Goal: Task Accomplishment & Management: Manage account settings

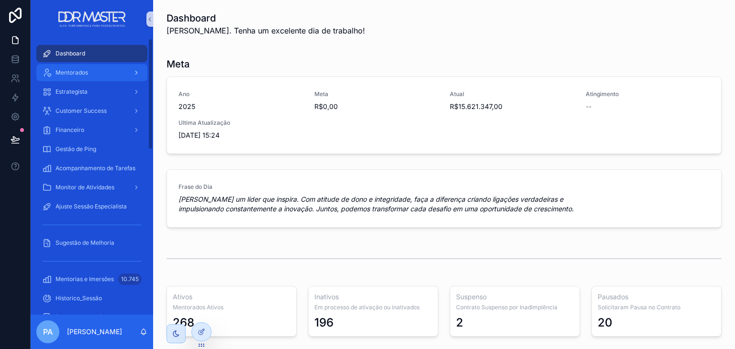
click at [122, 76] on div "Mentorados" at bounding box center [92, 72] width 100 height 15
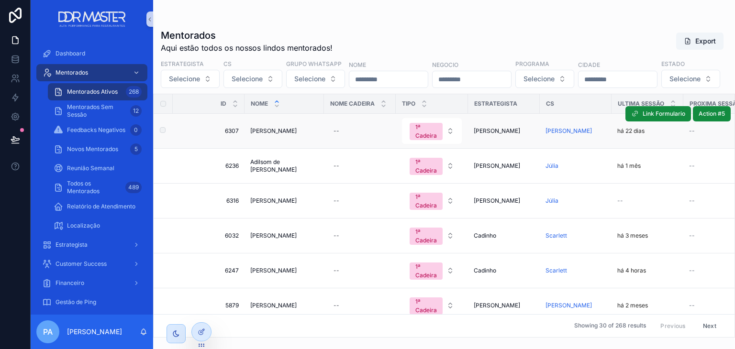
click at [297, 135] on span "[PERSON_NAME]" at bounding box center [273, 131] width 46 height 8
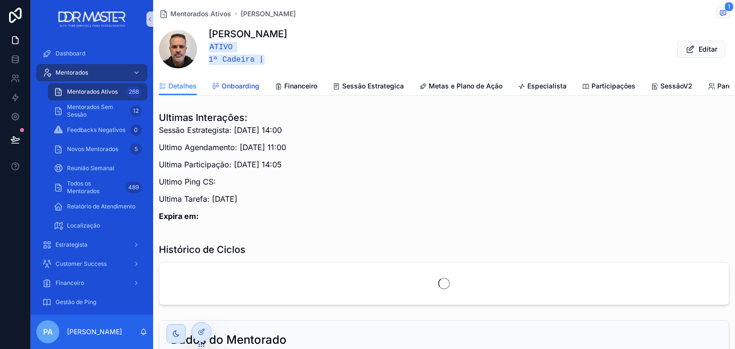
click at [248, 81] on span "Onboarding" at bounding box center [241, 86] width 38 height 10
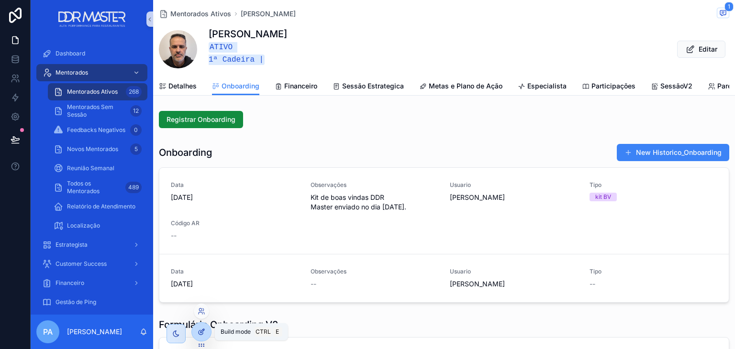
click at [208, 332] on div at bounding box center [201, 332] width 19 height 18
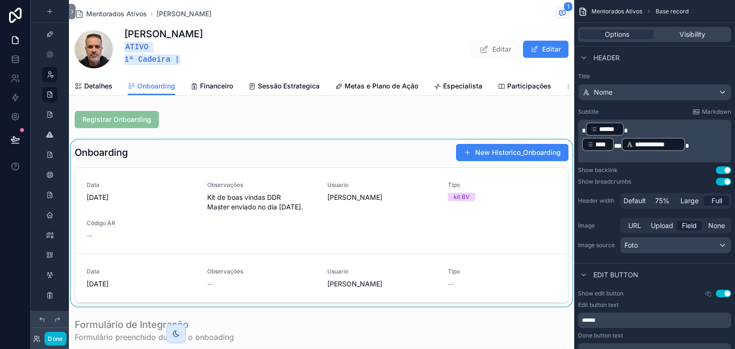
click at [255, 159] on div "scrollable content" at bounding box center [321, 223] width 505 height 167
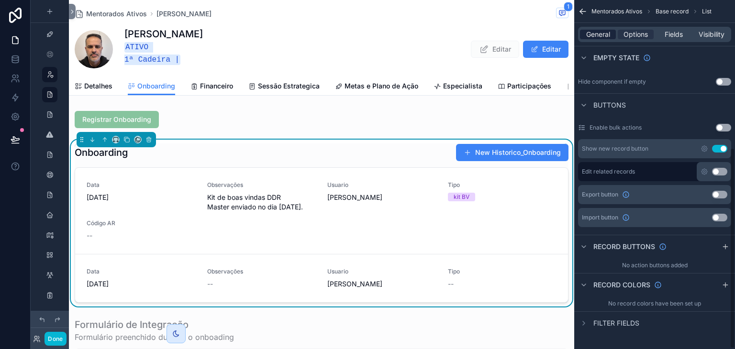
click at [606, 38] on span "General" at bounding box center [598, 35] width 24 height 10
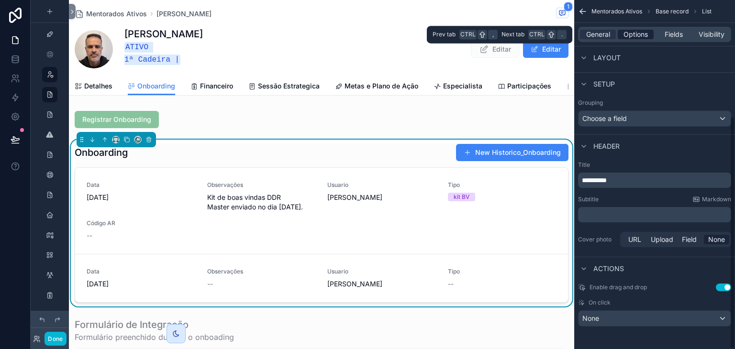
click at [623, 39] on span "Options" at bounding box center [635, 35] width 24 height 10
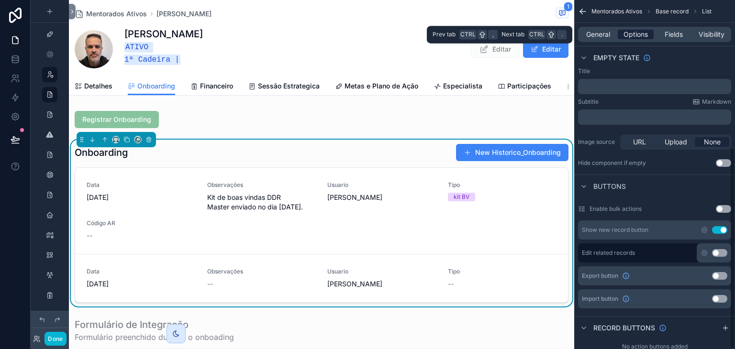
scroll to position [257, 0]
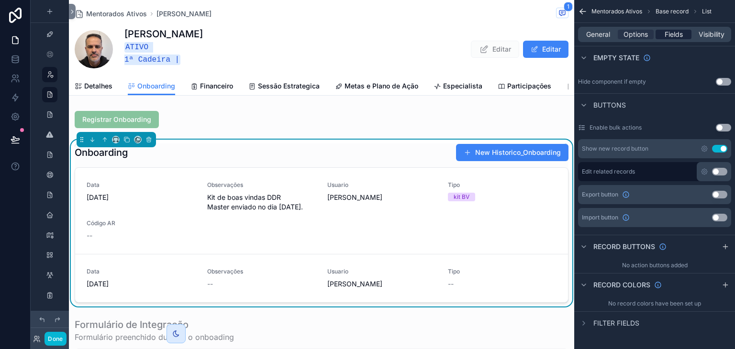
click at [665, 36] on span "Fields" at bounding box center [674, 35] width 18 height 10
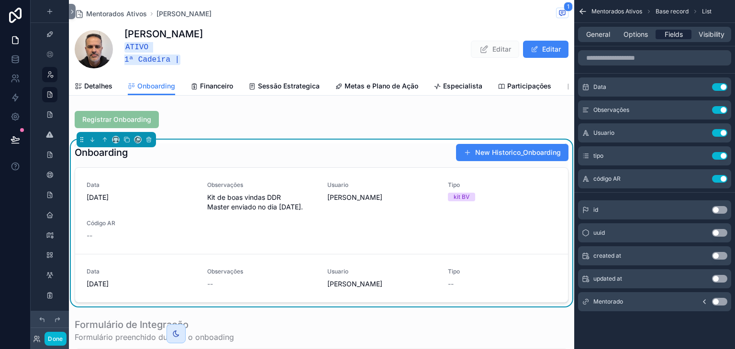
scroll to position [0, 0]
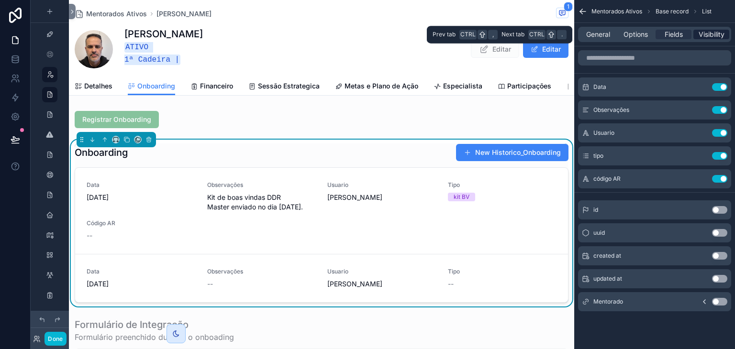
click at [696, 38] on div "Visibility" at bounding box center [711, 35] width 36 height 10
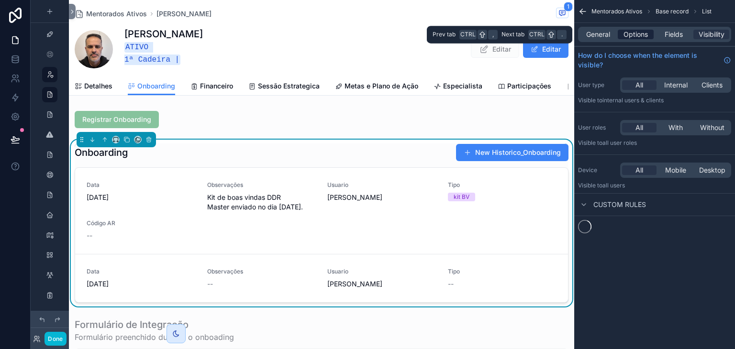
click at [638, 37] on span "Options" at bounding box center [635, 35] width 24 height 10
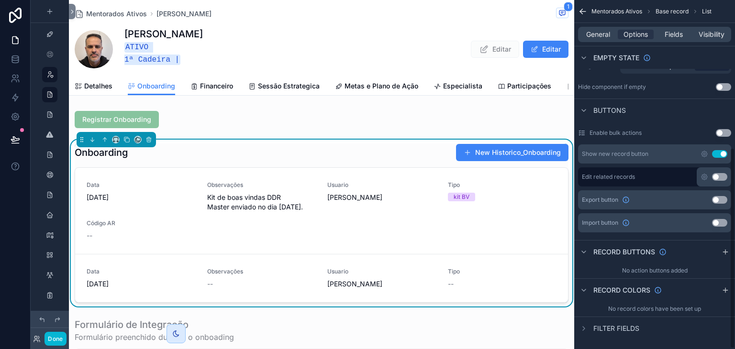
scroll to position [257, 0]
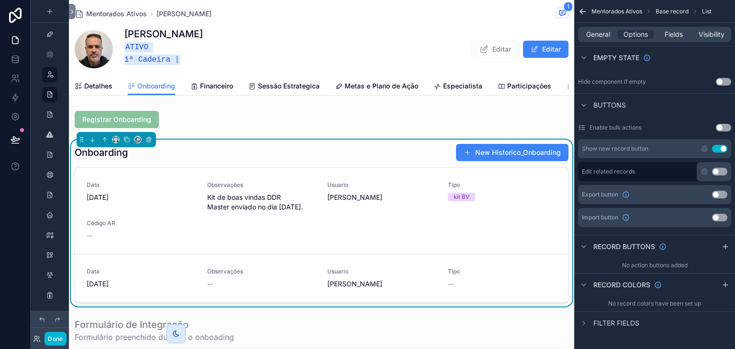
click at [588, 10] on div "Mentorados Ativos Base record List" at bounding box center [654, 11] width 161 height 23
click at [587, 10] on icon "scrollable content" at bounding box center [583, 12] width 10 height 10
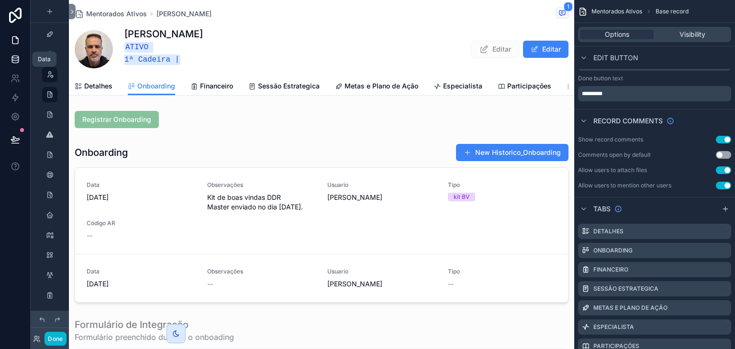
click at [20, 58] on link at bounding box center [15, 59] width 30 height 19
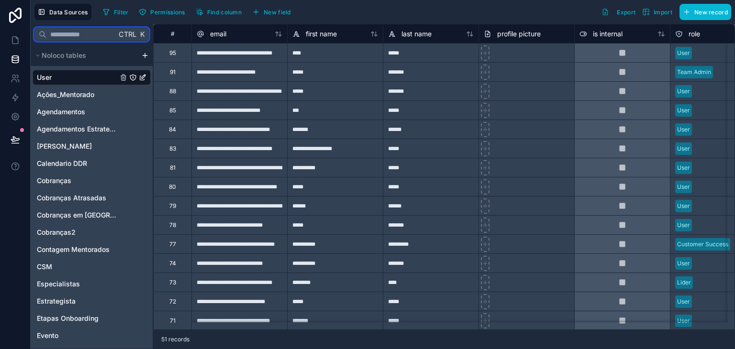
click at [69, 35] on input "text" at bounding box center [81, 34] width 70 height 17
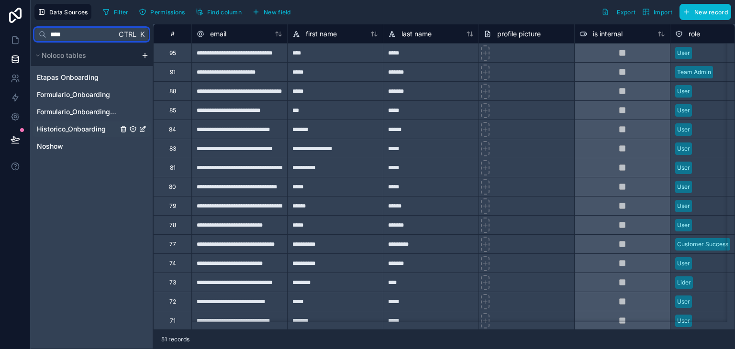
type input "****"
click at [80, 125] on span "Historico_Onboarding" at bounding box center [71, 129] width 69 height 10
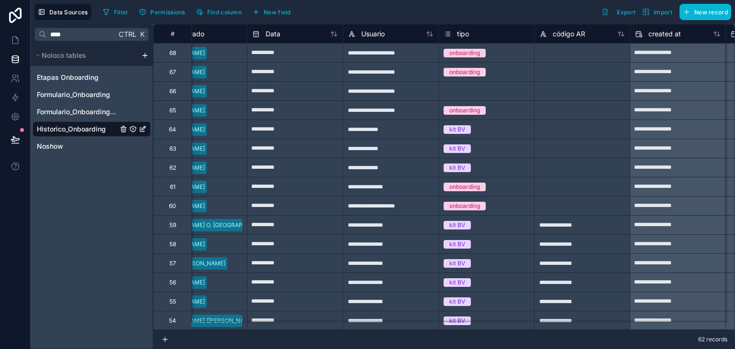
scroll to position [0, 171]
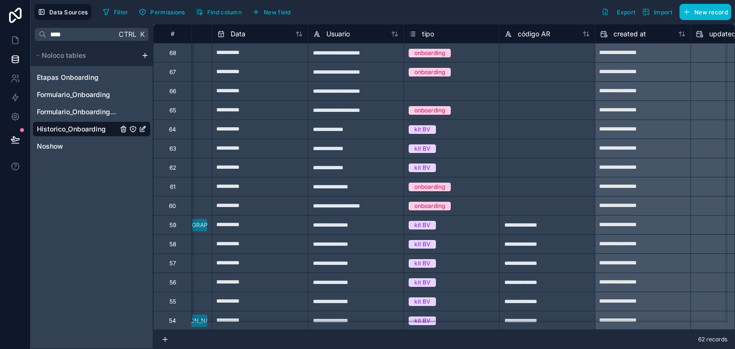
click at [428, 36] on span "tipo" at bounding box center [428, 34] width 12 height 10
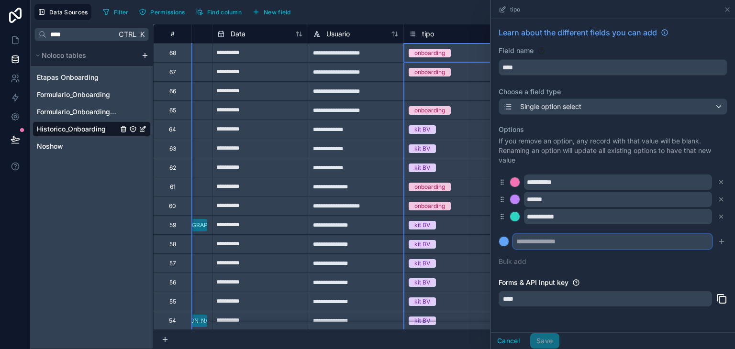
click at [547, 238] on input "text" at bounding box center [612, 241] width 199 height 15
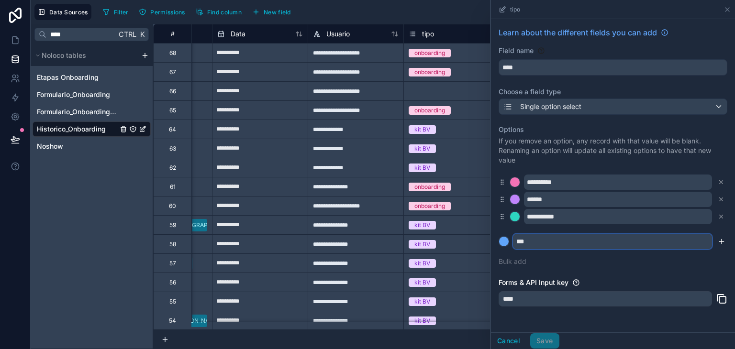
type input "***"
click at [718, 242] on icon "submit" at bounding box center [722, 242] width 8 height 8
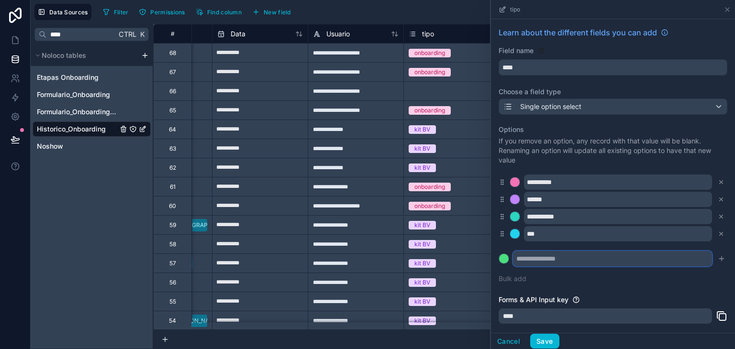
click at [669, 258] on input "text" at bounding box center [612, 258] width 199 height 15
type input "*"
type input "**********"
click at [718, 260] on icon "submit" at bounding box center [722, 259] width 8 height 8
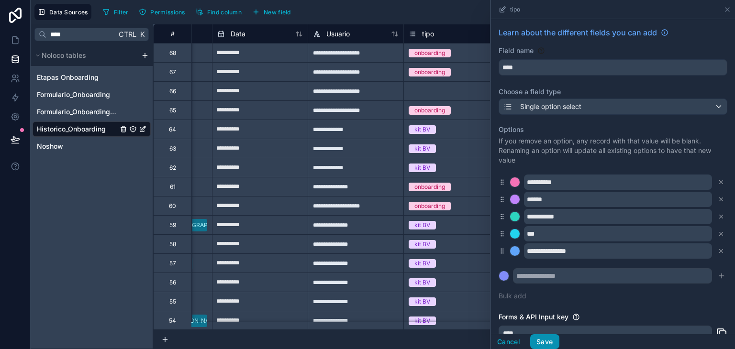
click at [547, 338] on button "Save" at bounding box center [544, 341] width 29 height 15
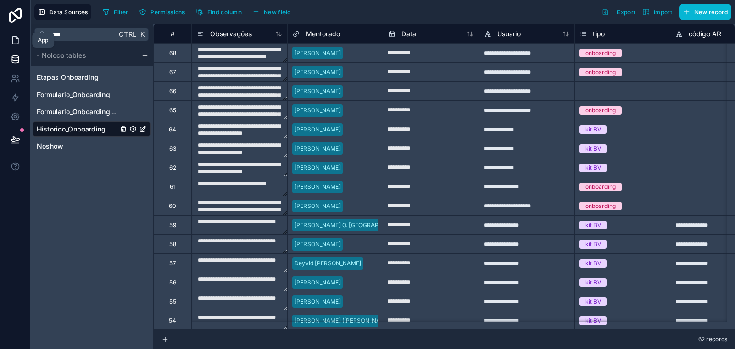
click at [16, 38] on icon at bounding box center [16, 40] width 10 height 10
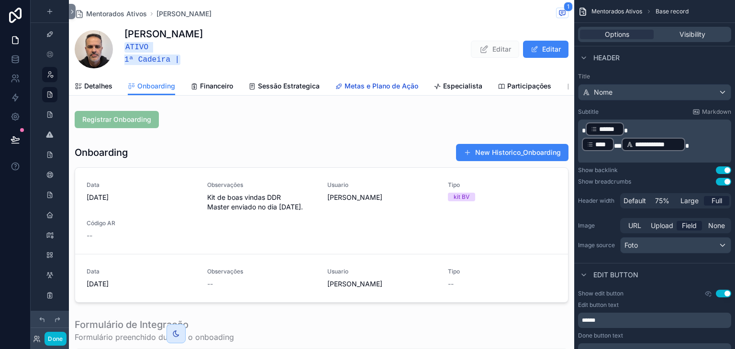
click at [388, 87] on span "Metas e Plano de Ação" at bounding box center [381, 86] width 74 height 10
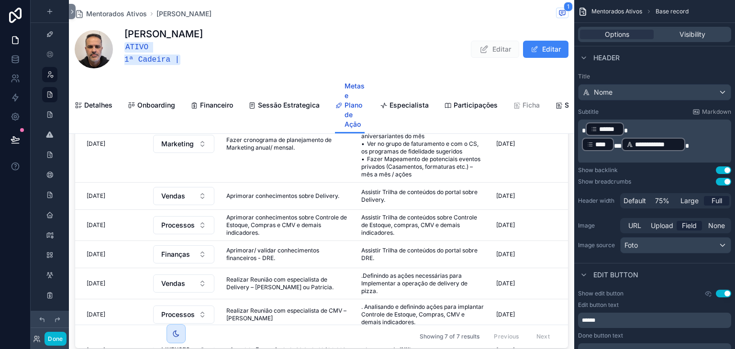
scroll to position [239, 0]
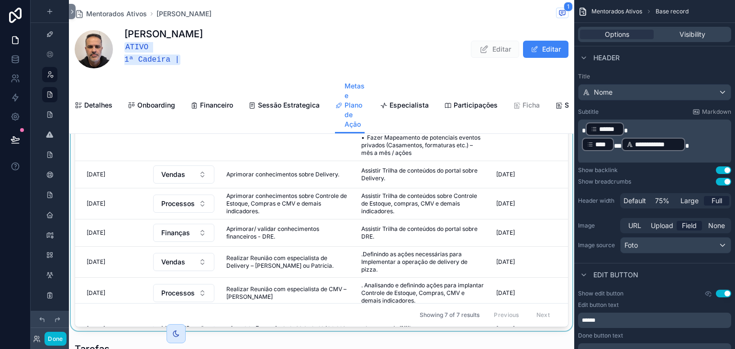
drag, startPoint x: 352, startPoint y: 334, endPoint x: 417, endPoint y: 333, distance: 65.1
click at [417, 331] on div "scrollable content" at bounding box center [321, 183] width 505 height 296
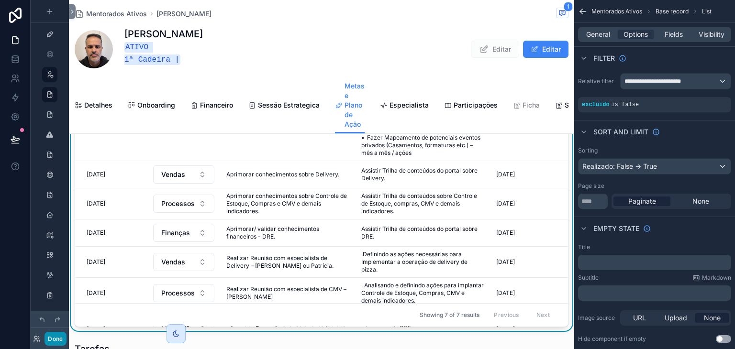
click at [47, 334] on button "Done" at bounding box center [55, 339] width 22 height 14
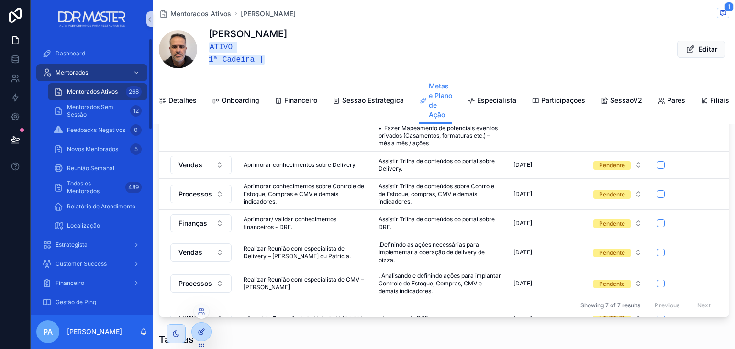
click at [206, 330] on div at bounding box center [201, 332] width 19 height 18
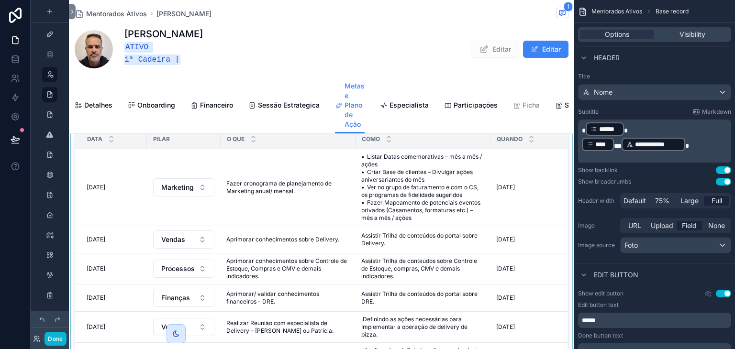
scroll to position [144, 0]
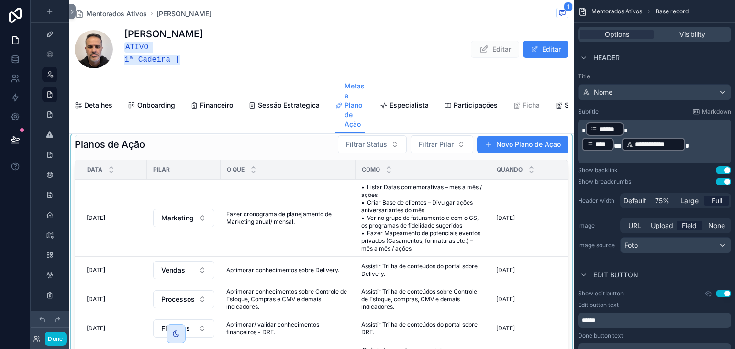
click at [192, 162] on div "scrollable content" at bounding box center [321, 279] width 505 height 296
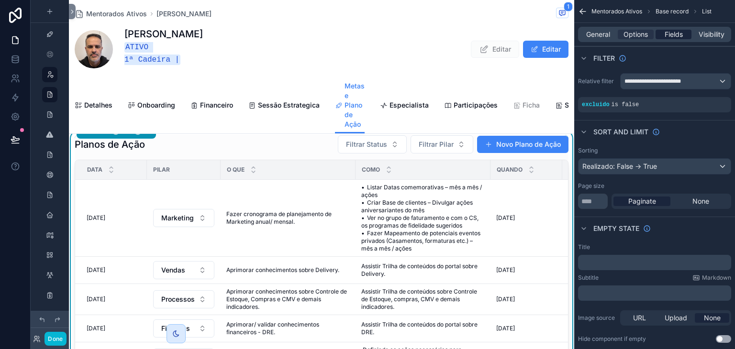
click at [668, 34] on span "Fields" at bounding box center [674, 35] width 18 height 10
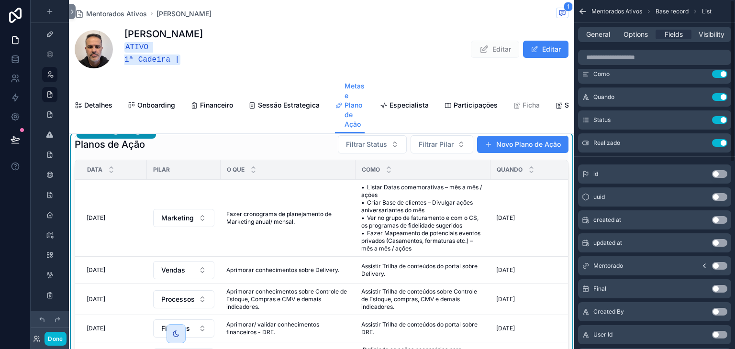
scroll to position [0, 0]
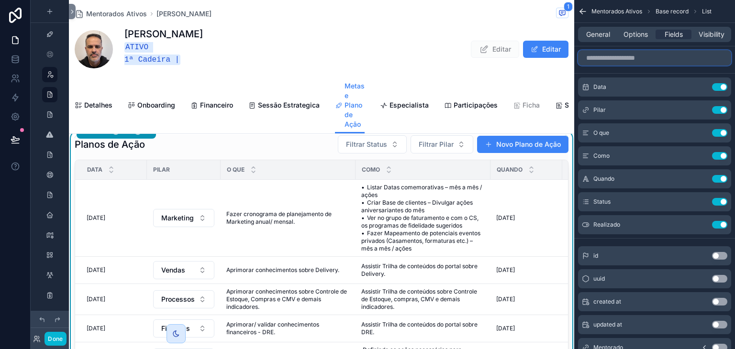
click at [682, 63] on input "scrollable content" at bounding box center [654, 57] width 153 height 15
click at [639, 37] on span "Options" at bounding box center [635, 35] width 24 height 10
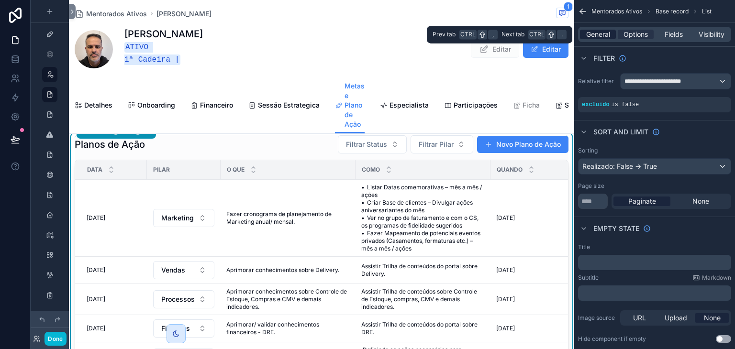
click at [605, 37] on span "General" at bounding box center [598, 35] width 24 height 10
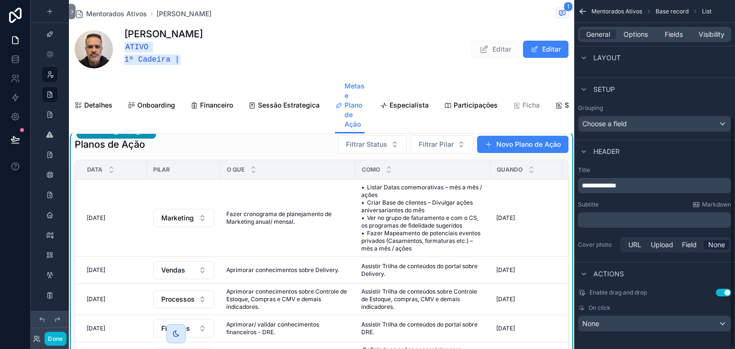
scroll to position [176, 0]
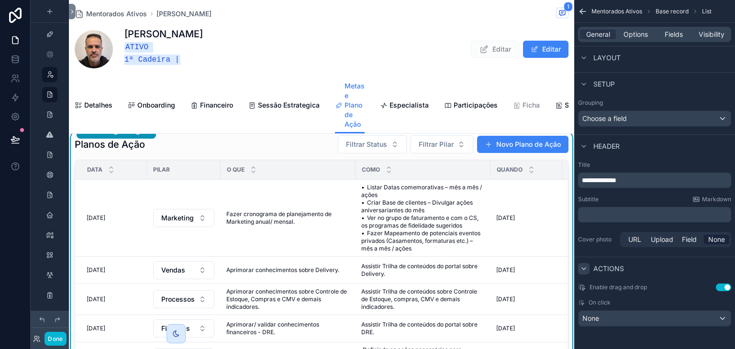
click at [588, 266] on div "scrollable content" at bounding box center [583, 268] width 11 height 11
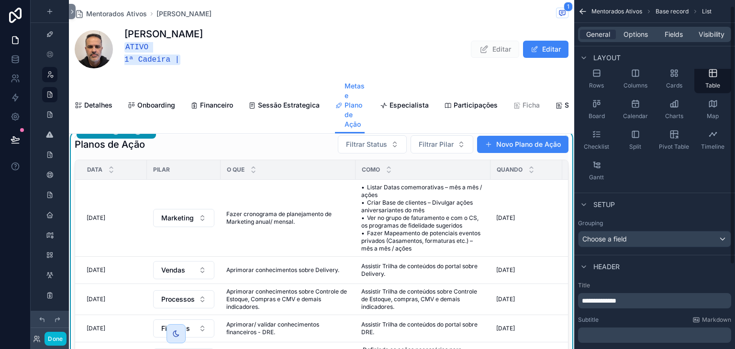
scroll to position [0, 0]
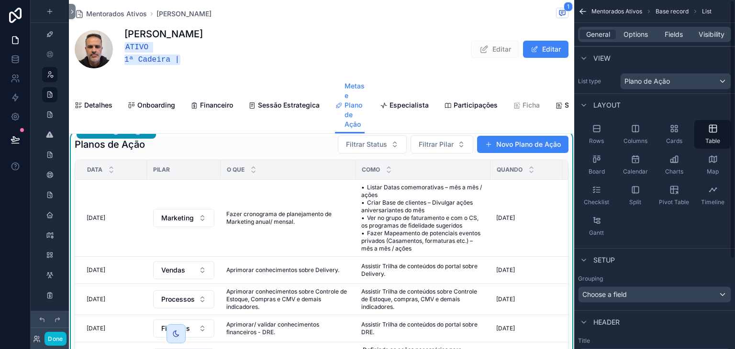
click at [672, 39] on div "General Options Fields Visibility" at bounding box center [654, 34] width 153 height 15
click at [672, 36] on span "Fields" at bounding box center [674, 35] width 18 height 10
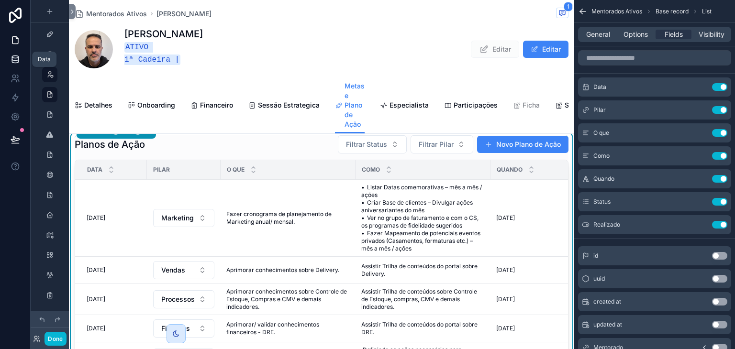
click at [18, 60] on icon at bounding box center [15, 61] width 6 height 4
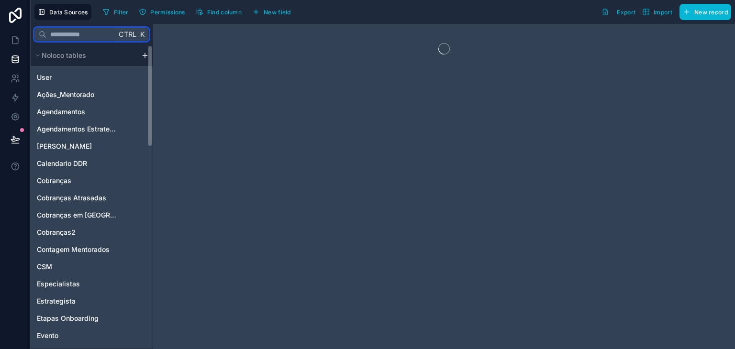
click at [70, 41] on input "text" at bounding box center [81, 34] width 70 height 17
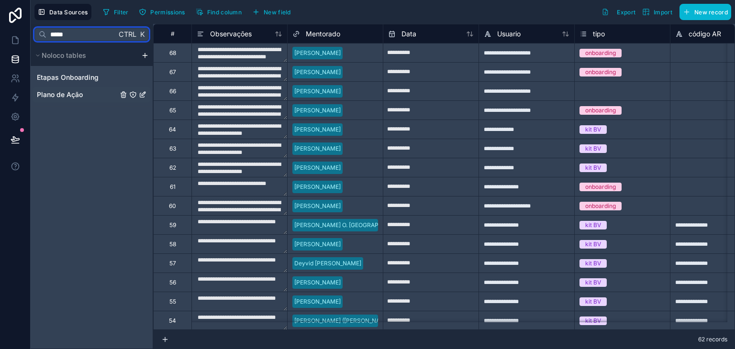
type input "*****"
click at [81, 92] on span "Plano de Ação" at bounding box center [60, 95] width 46 height 10
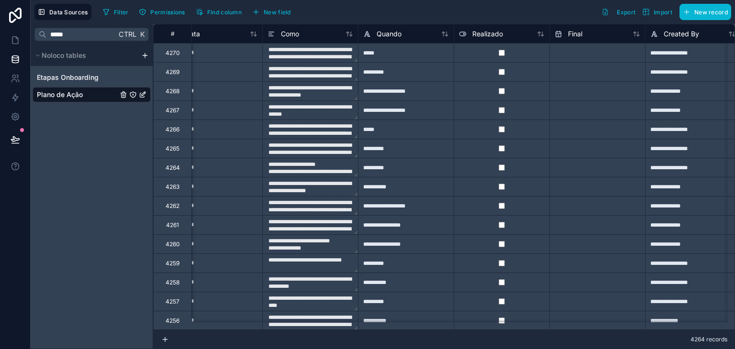
scroll to position [0, 299]
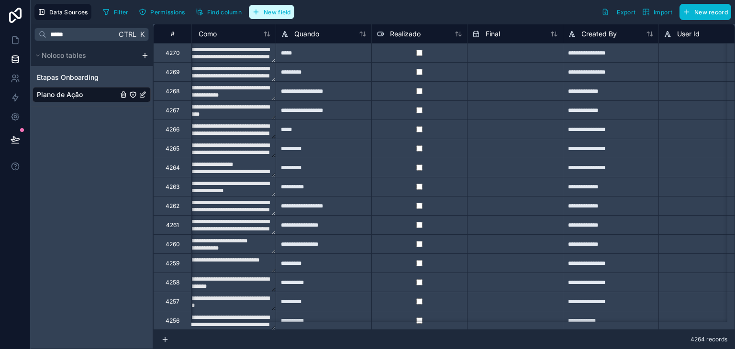
click at [267, 15] on span "New field" at bounding box center [277, 12] width 27 height 7
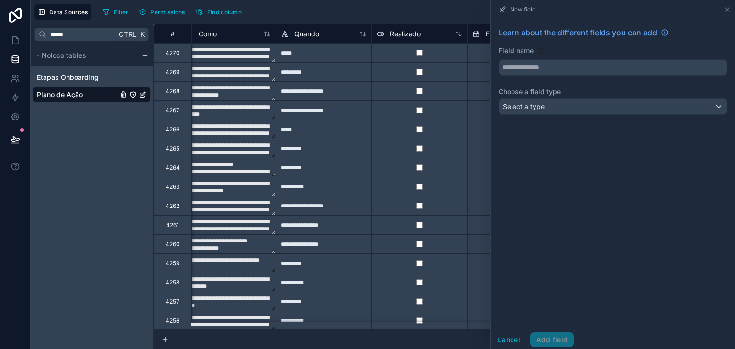
click at [545, 77] on div "Learn about the different fields you can add Field name Choose a field type Sel…" at bounding box center [613, 72] width 244 height 107
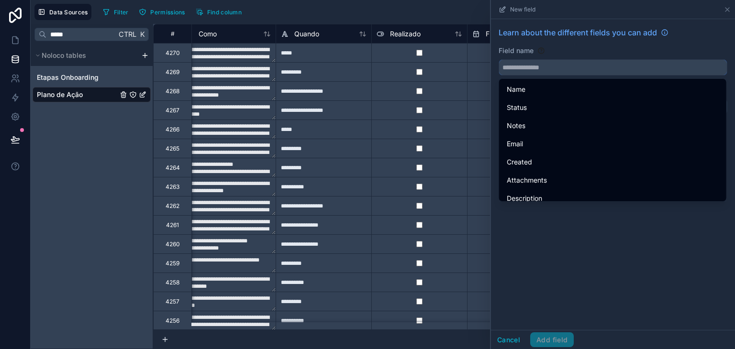
click at [545, 73] on input "text" at bounding box center [613, 67] width 228 height 15
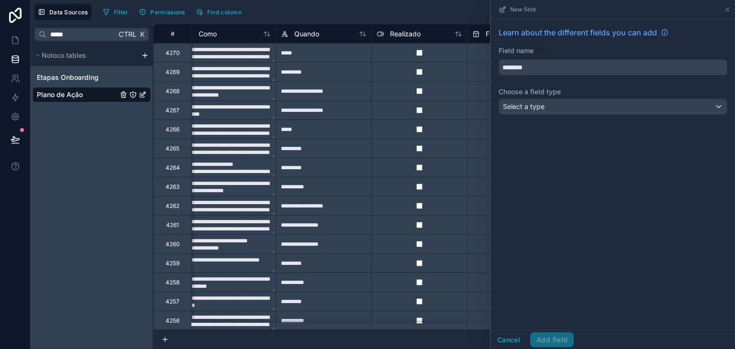
type input "*********"
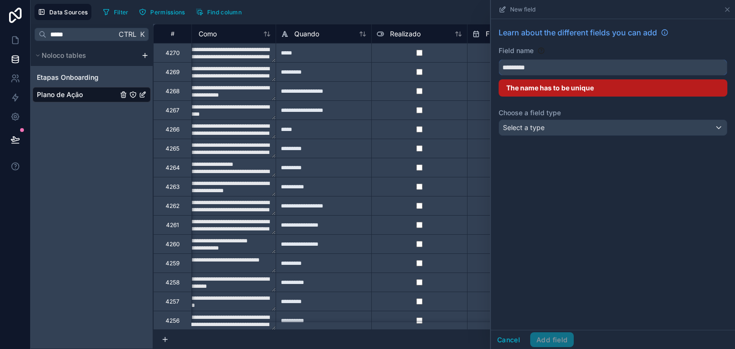
drag, startPoint x: 542, startPoint y: 72, endPoint x: 485, endPoint y: 71, distance: 56.9
click at [478, 71] on div "**********" at bounding box center [383, 174] width 704 height 349
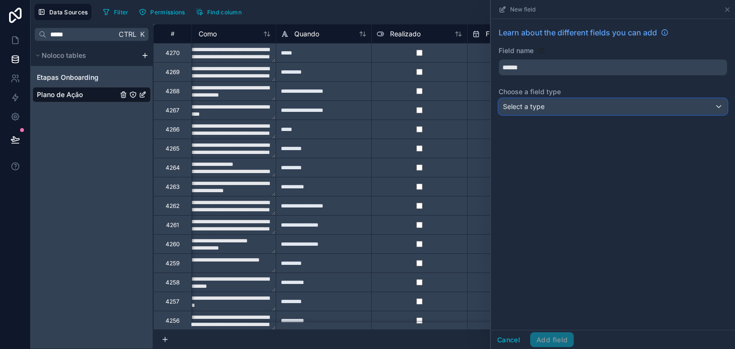
click at [527, 108] on span "Select a type" at bounding box center [524, 106] width 42 height 8
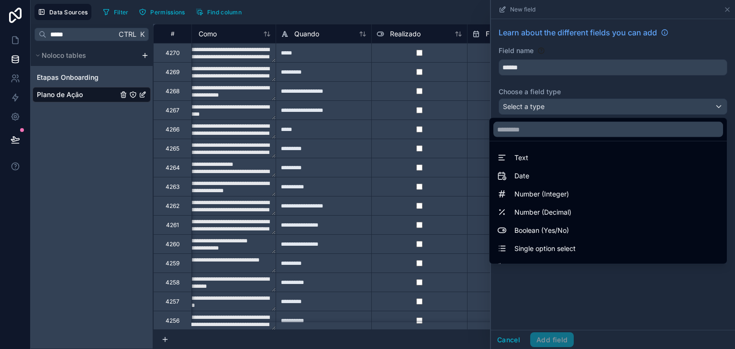
click at [527, 108] on div at bounding box center [613, 174] width 244 height 349
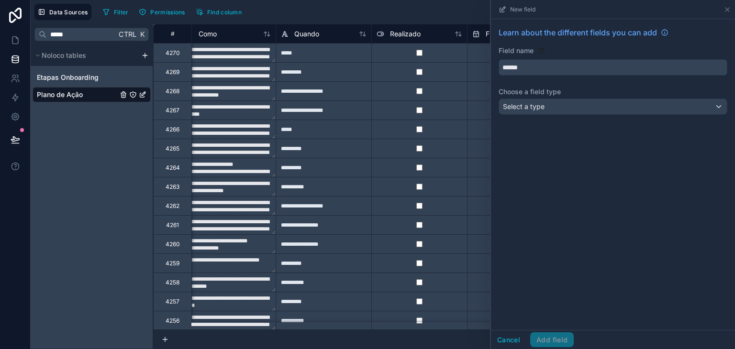
drag, startPoint x: 546, startPoint y: 69, endPoint x: 469, endPoint y: 74, distance: 77.1
click at [469, 74] on div "**********" at bounding box center [383, 174] width 704 height 349
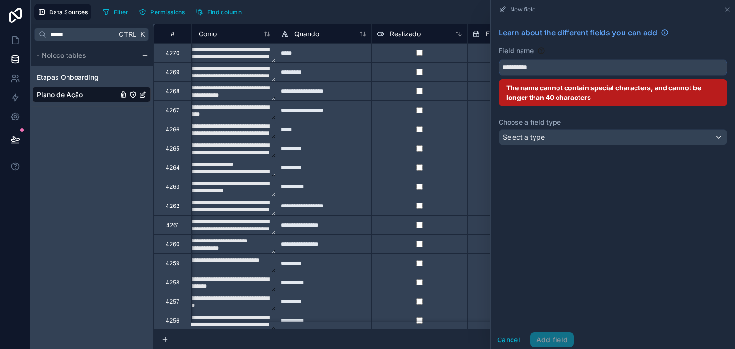
click at [499, 59] on button "*********" at bounding box center [613, 67] width 229 height 16
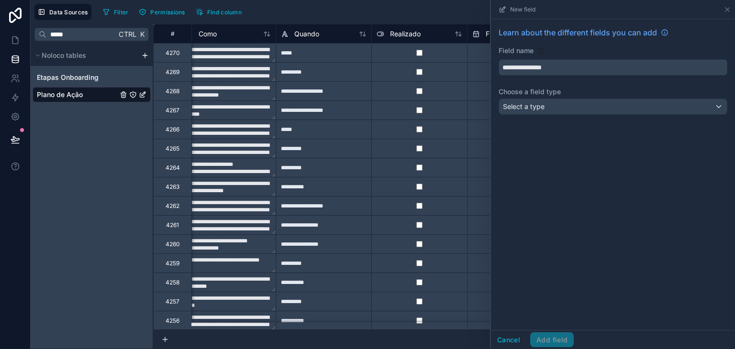
type input "**********"
click at [537, 108] on span "Select a type" at bounding box center [524, 106] width 42 height 8
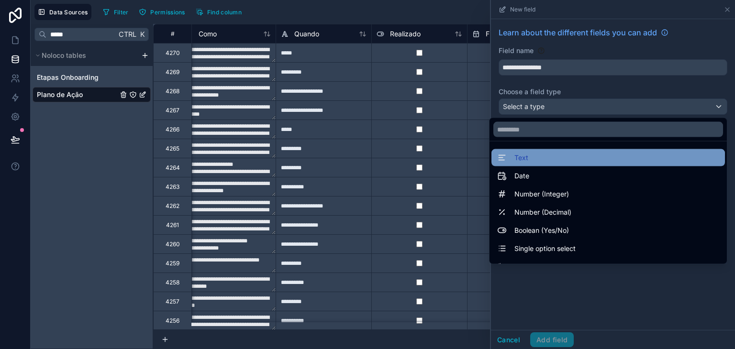
click at [552, 158] on div "Text" at bounding box center [608, 157] width 222 height 11
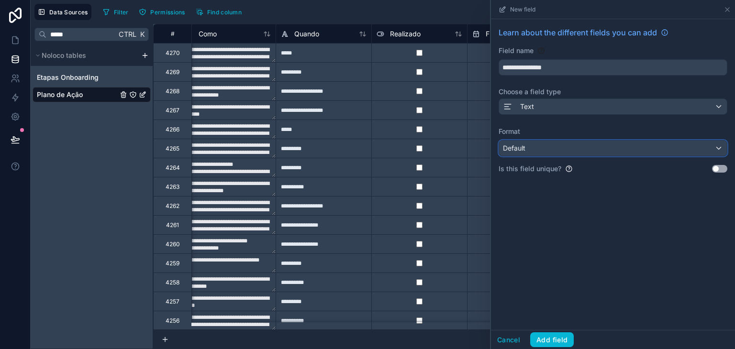
click at [564, 154] on div "Default" at bounding box center [613, 148] width 228 height 15
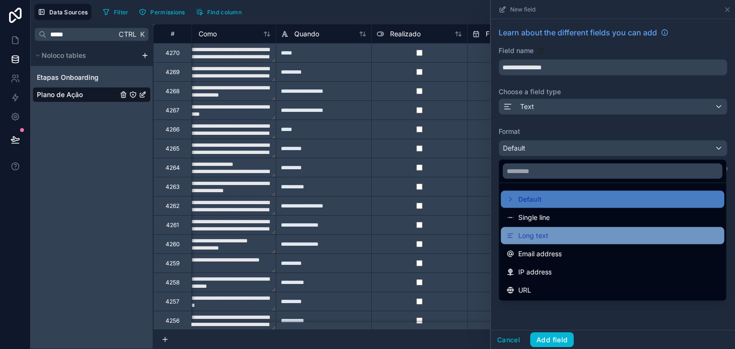
click at [557, 233] on div "Long text" at bounding box center [613, 235] width 212 height 11
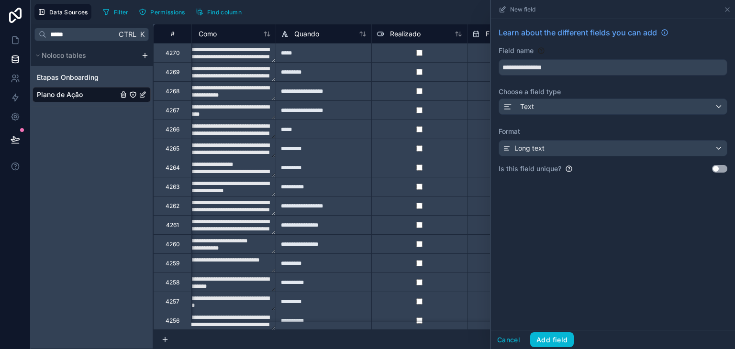
click at [609, 179] on div "**********" at bounding box center [613, 104] width 244 height 170
click at [557, 334] on button "Add field" at bounding box center [552, 340] width 44 height 15
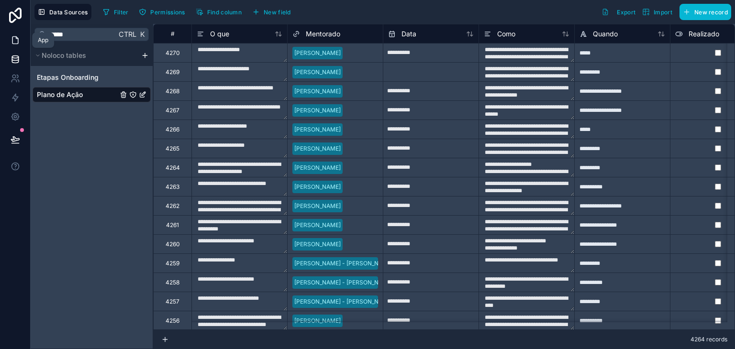
click at [19, 44] on icon at bounding box center [16, 40] width 10 height 10
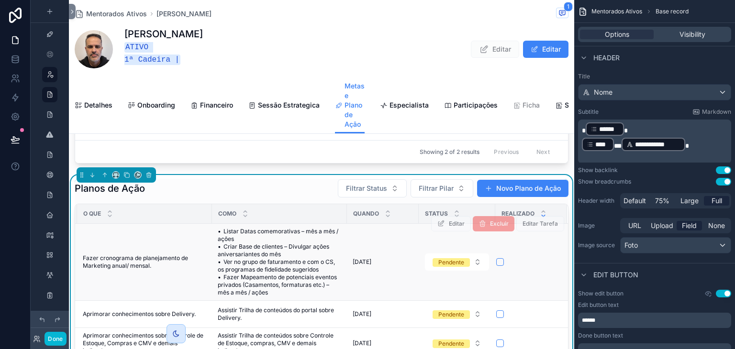
scroll to position [96, 0]
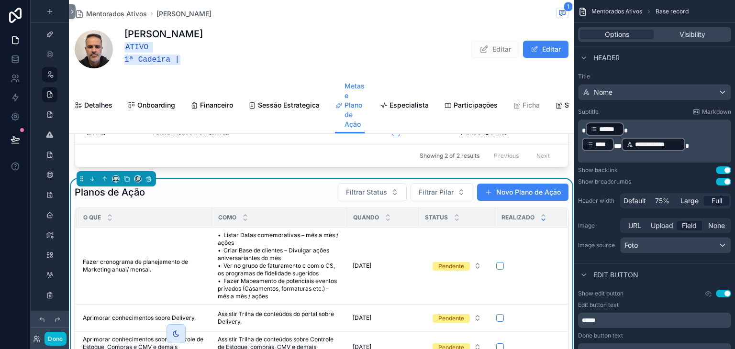
click at [298, 202] on div "Planos de Ação Filtrar Status Filtrar Pilar Novo Plano de Ação" at bounding box center [322, 192] width 494 height 19
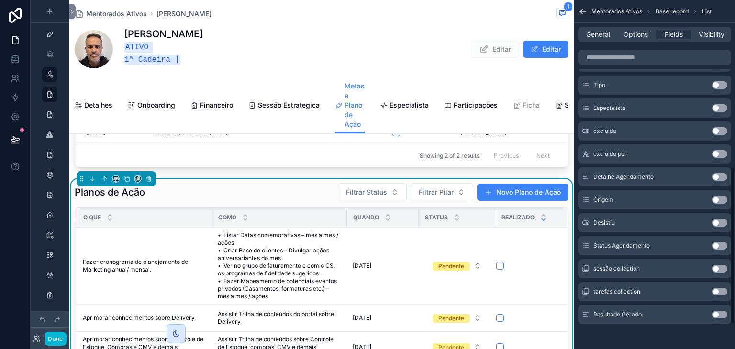
scroll to position [425, 0]
click at [722, 312] on button "Use setting" at bounding box center [719, 314] width 15 height 8
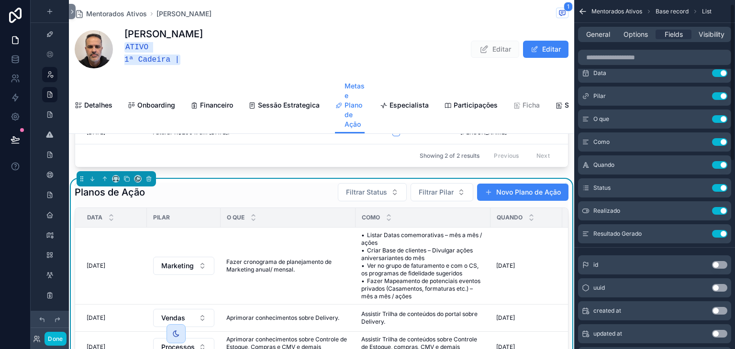
scroll to position [0, 0]
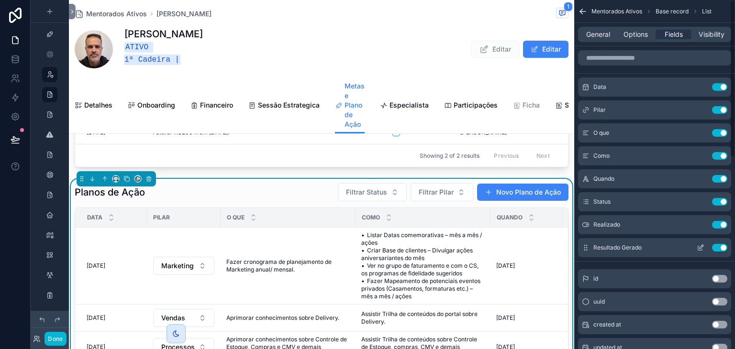
click at [700, 248] on icon "scrollable content" at bounding box center [701, 247] width 4 height 4
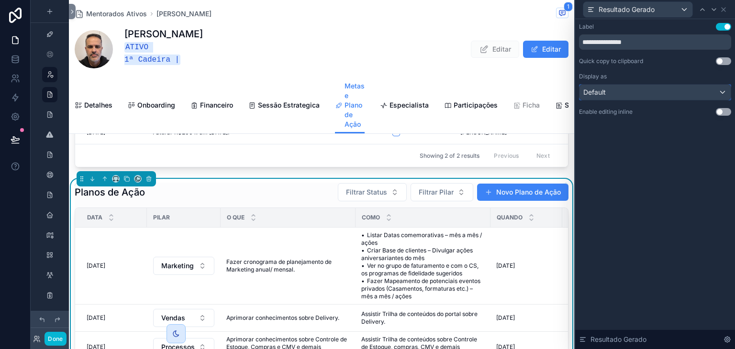
click at [647, 96] on div "Default" at bounding box center [654, 92] width 151 height 15
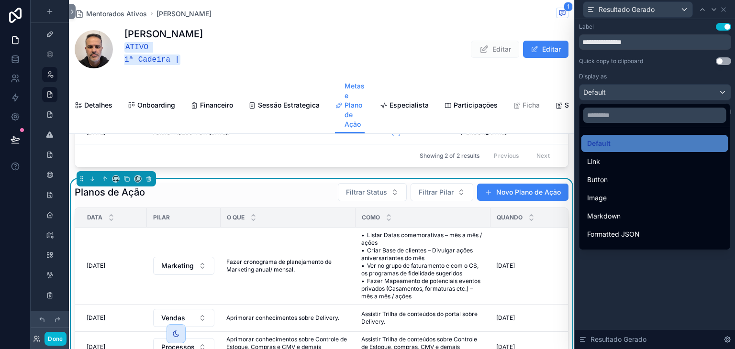
click at [679, 286] on div at bounding box center [655, 174] width 160 height 349
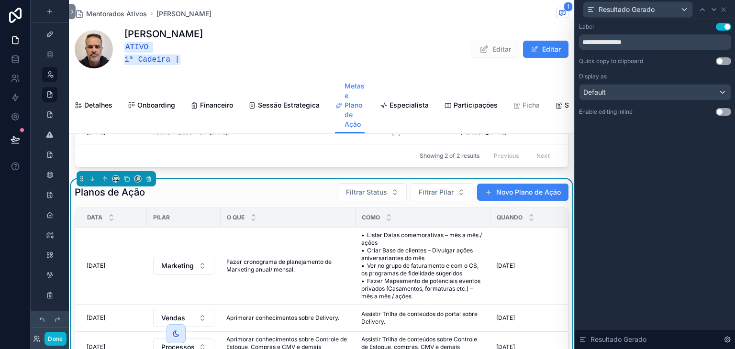
click at [720, 113] on button "Use setting" at bounding box center [723, 112] width 15 height 8
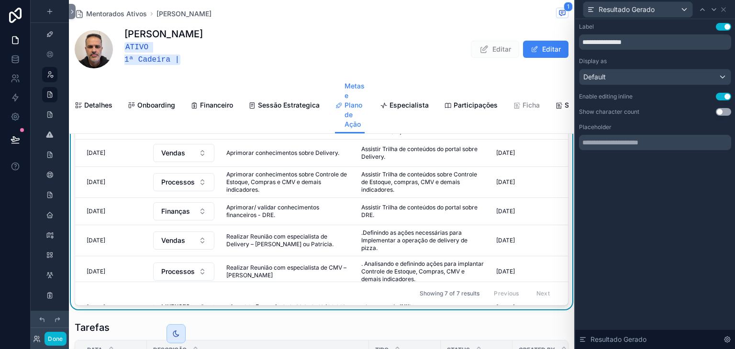
scroll to position [287, 0]
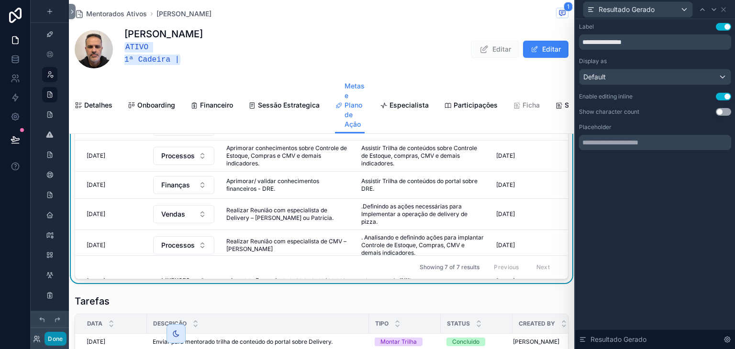
click at [62, 335] on button "Done" at bounding box center [55, 339] width 22 height 14
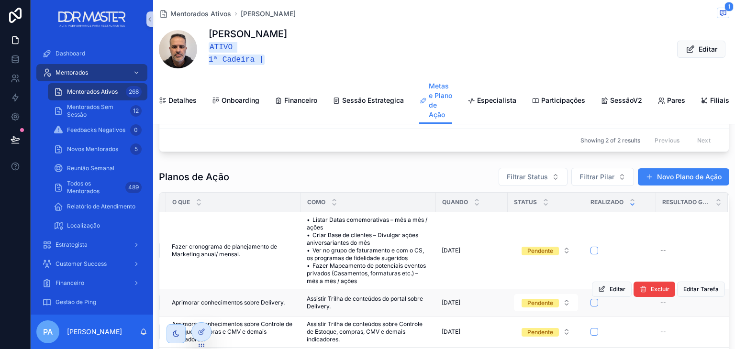
scroll to position [96, 0]
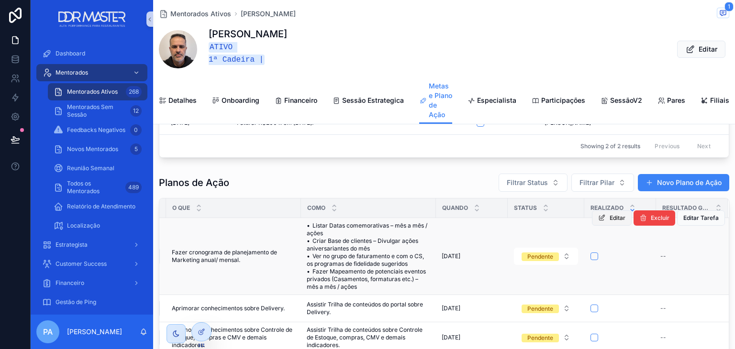
click at [610, 222] on span "Editar" at bounding box center [618, 218] width 16 height 8
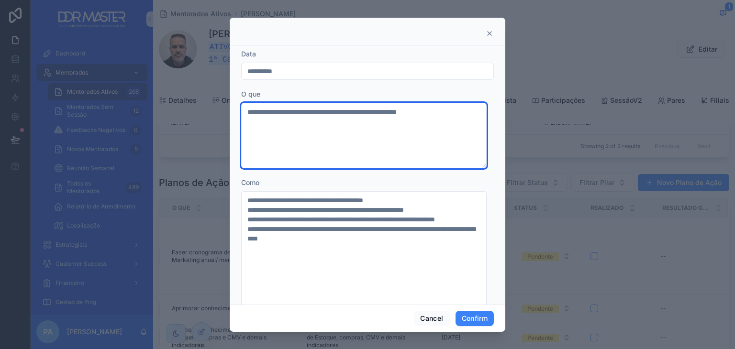
click at [376, 132] on textarea "**********" at bounding box center [363, 136] width 245 height 66
click at [386, 121] on textarea "**********" at bounding box center [363, 136] width 245 height 66
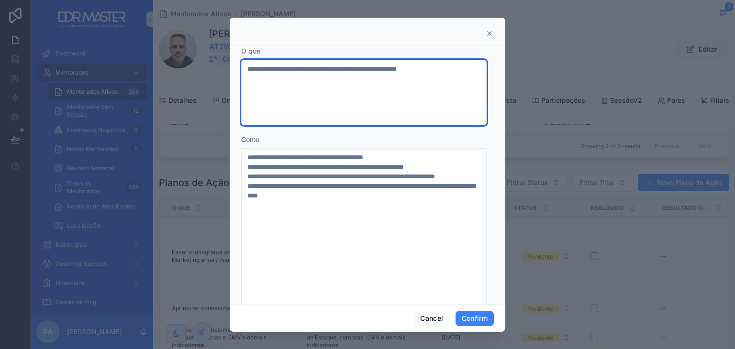
scroll to position [0, 0]
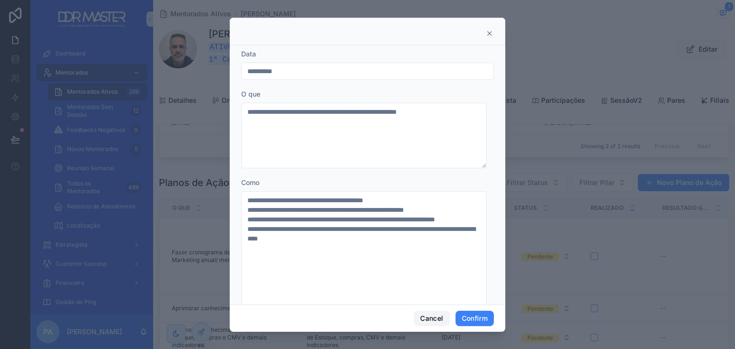
click at [424, 316] on button "Cancel" at bounding box center [431, 318] width 35 height 15
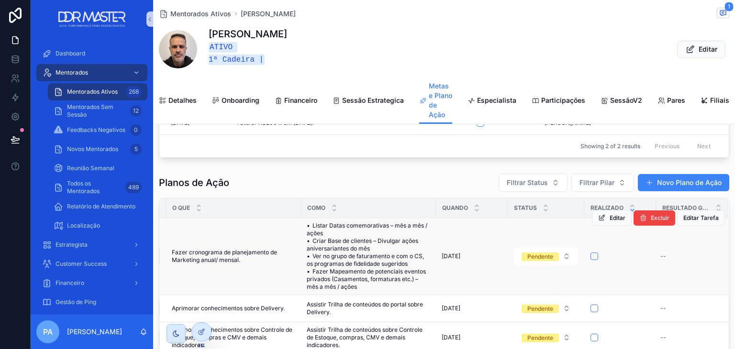
click at [671, 256] on div "Editar Excluir Editar Tarefa" at bounding box center [658, 218] width 133 height 77
click at [670, 217] on div "Resultado Gerado" at bounding box center [691, 208] width 71 height 18
click at [610, 222] on span "Editar" at bounding box center [618, 218] width 16 height 8
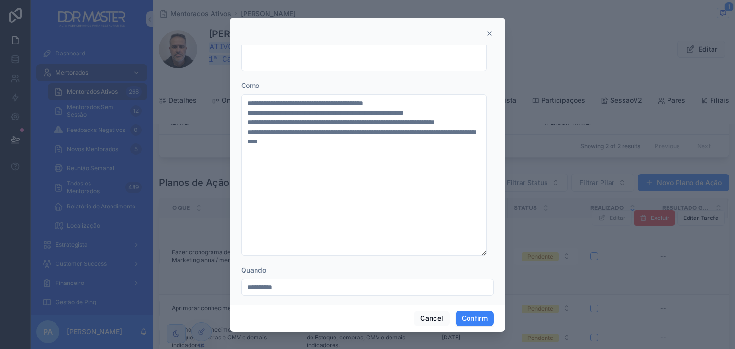
scroll to position [105, 0]
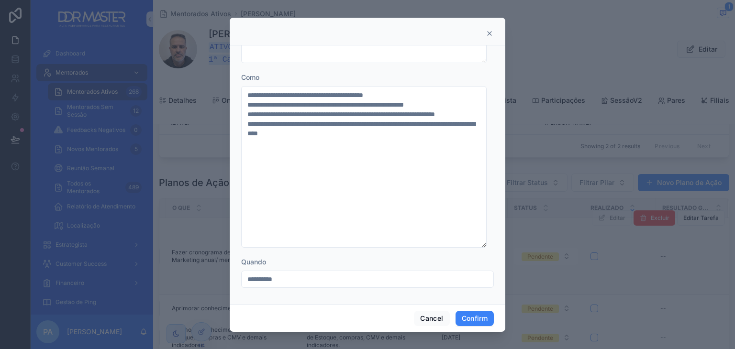
click at [491, 25] on div at bounding box center [368, 32] width 276 height 28
click at [489, 30] on icon at bounding box center [490, 34] width 8 height 8
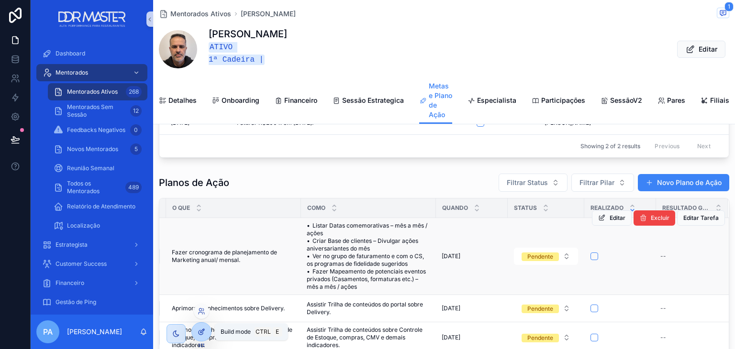
click at [199, 332] on icon at bounding box center [202, 332] width 8 height 8
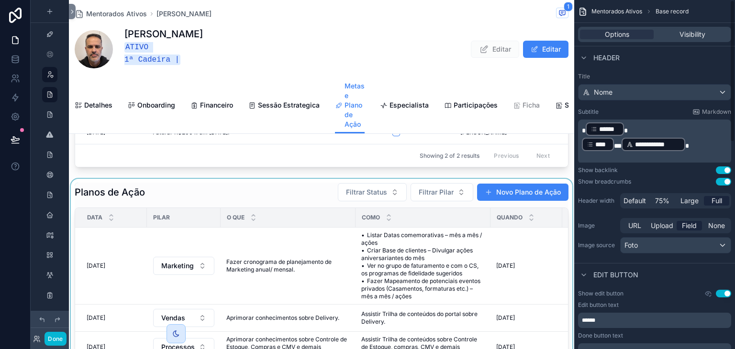
click at [302, 207] on div "scrollable content" at bounding box center [321, 327] width 505 height 296
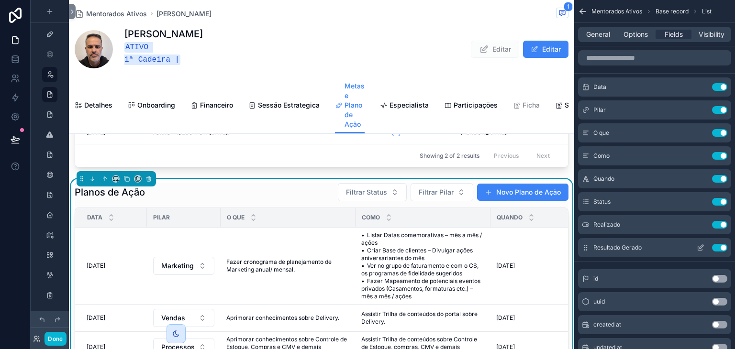
click at [701, 246] on icon "scrollable content" at bounding box center [701, 247] width 4 height 4
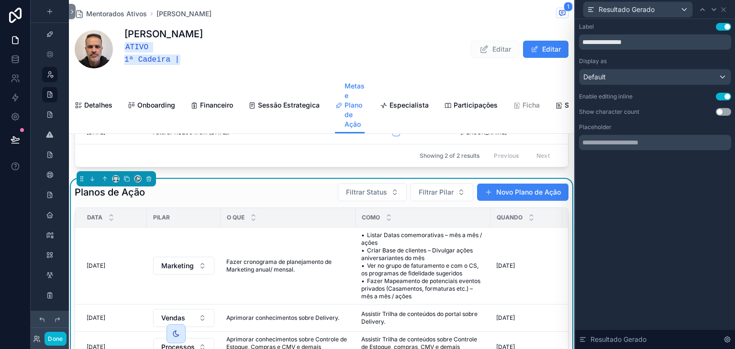
click at [721, 94] on button "Use setting" at bounding box center [723, 97] width 15 height 8
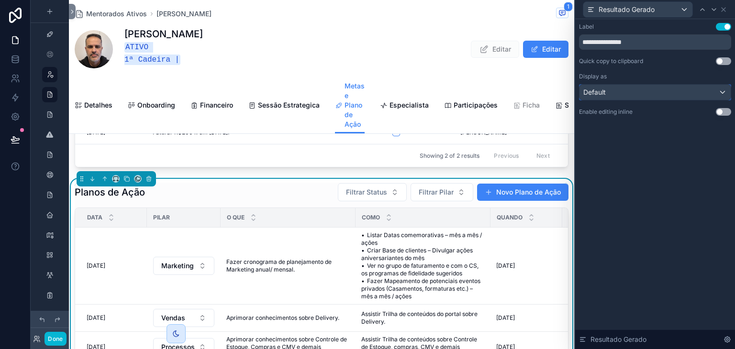
click at [687, 92] on div "Default" at bounding box center [654, 92] width 151 height 15
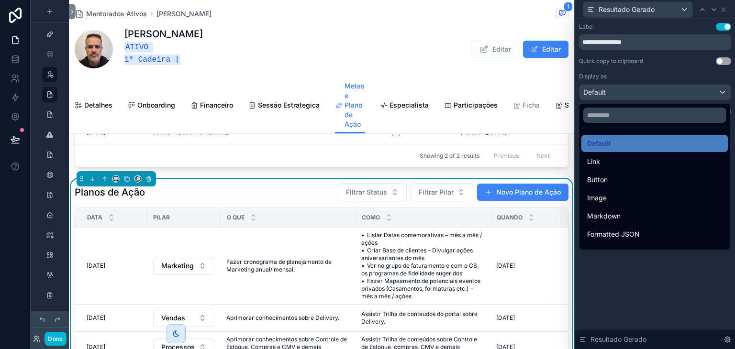
click at [671, 105] on div at bounding box center [654, 115] width 151 height 23
click at [679, 110] on input "text" at bounding box center [654, 115] width 143 height 15
click at [59, 339] on button "Done" at bounding box center [55, 339] width 22 height 14
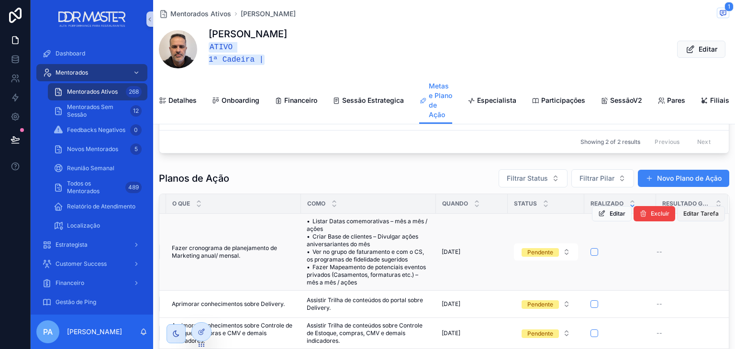
scroll to position [96, 0]
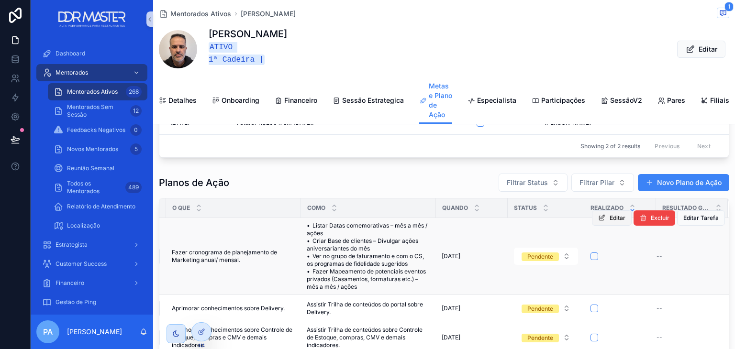
click at [605, 226] on button "Editar" at bounding box center [612, 218] width 40 height 15
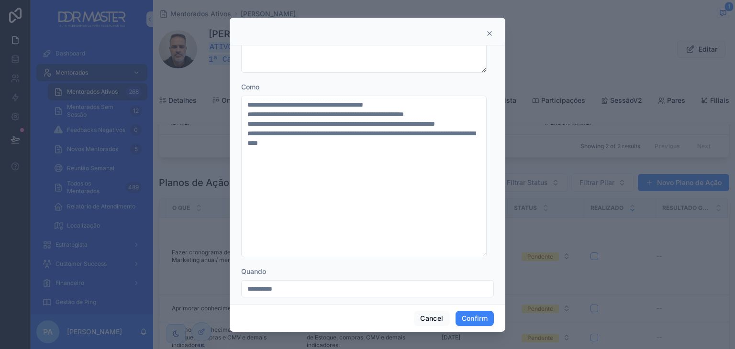
click at [488, 31] on icon at bounding box center [490, 34] width 8 height 8
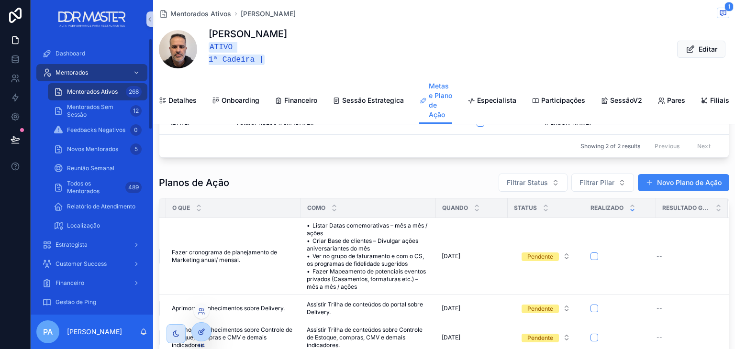
click at [200, 328] on icon at bounding box center [202, 332] width 8 height 8
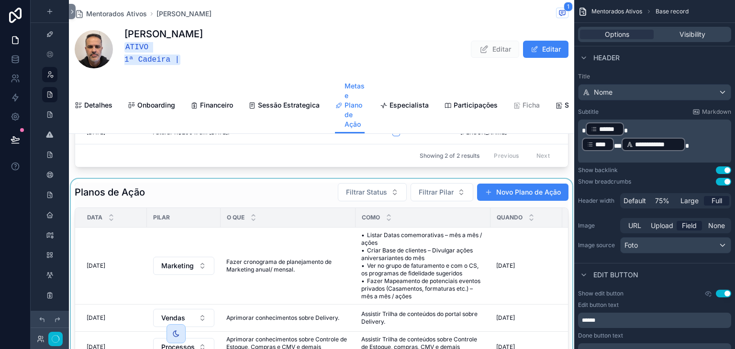
click at [198, 207] on div "scrollable content" at bounding box center [321, 327] width 505 height 296
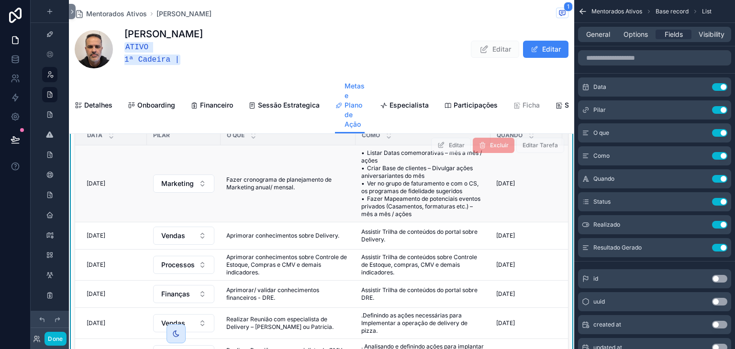
scroll to position [162, 0]
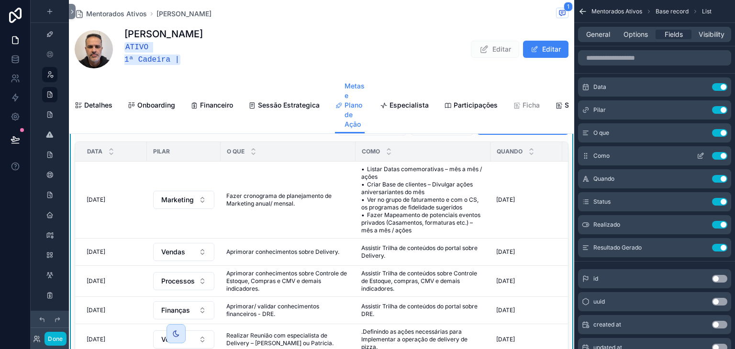
click at [693, 155] on button "scrollable content" at bounding box center [700, 156] width 15 height 8
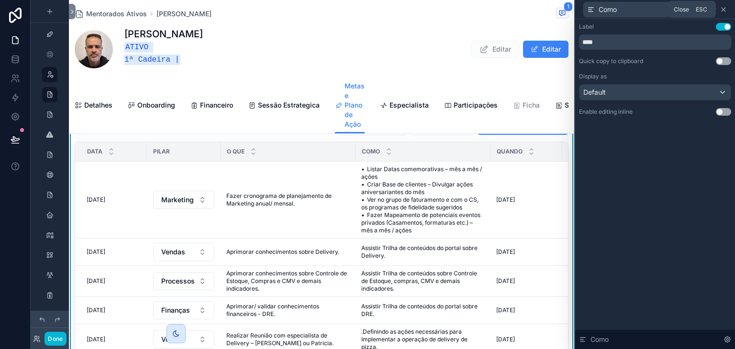
click at [721, 12] on icon at bounding box center [724, 10] width 8 height 8
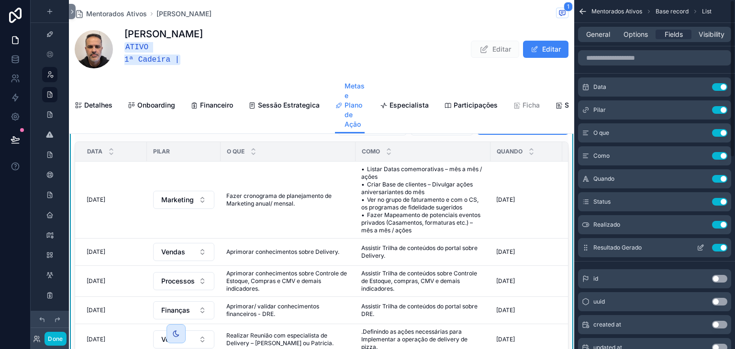
click at [698, 248] on icon "scrollable content" at bounding box center [700, 248] width 4 height 4
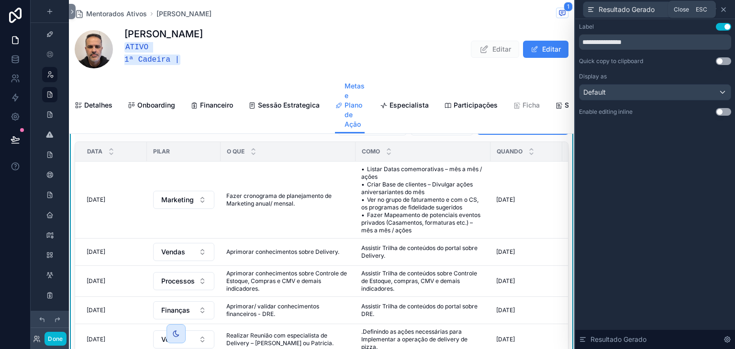
click at [721, 11] on icon at bounding box center [724, 10] width 8 height 8
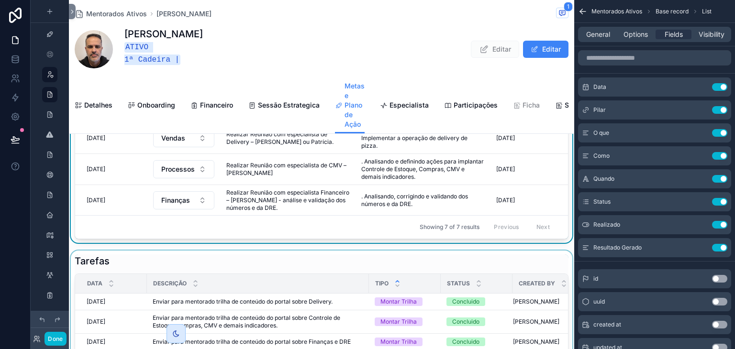
scroll to position [353, 0]
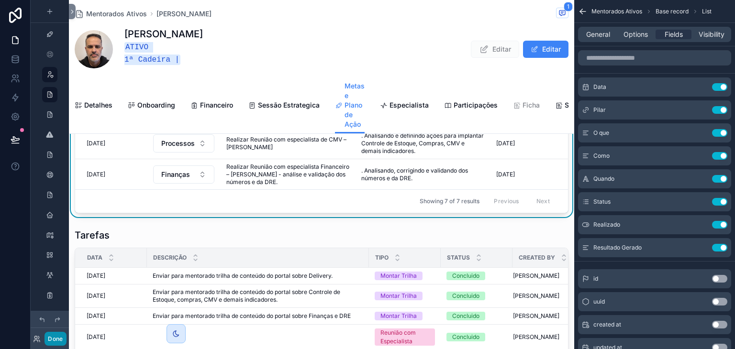
drag, startPoint x: 55, startPoint y: 332, endPoint x: 74, endPoint y: 323, distance: 21.6
click at [55, 333] on button "Done" at bounding box center [55, 339] width 22 height 14
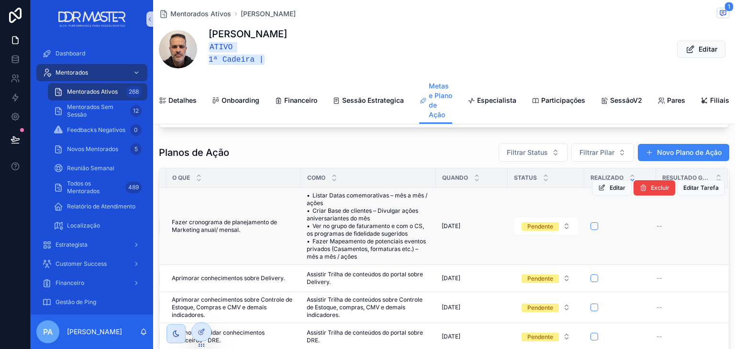
scroll to position [114, 0]
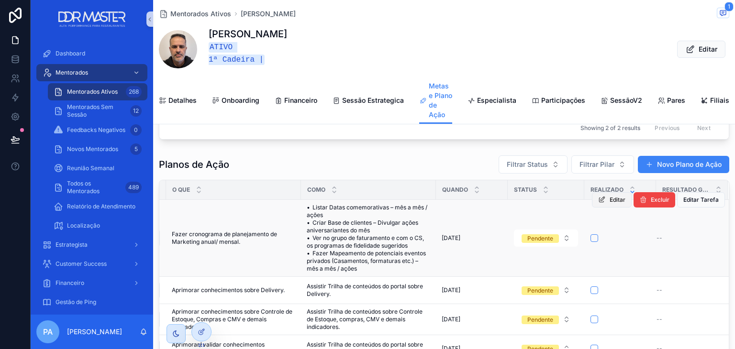
click at [610, 204] on span "Editar" at bounding box center [618, 200] width 16 height 8
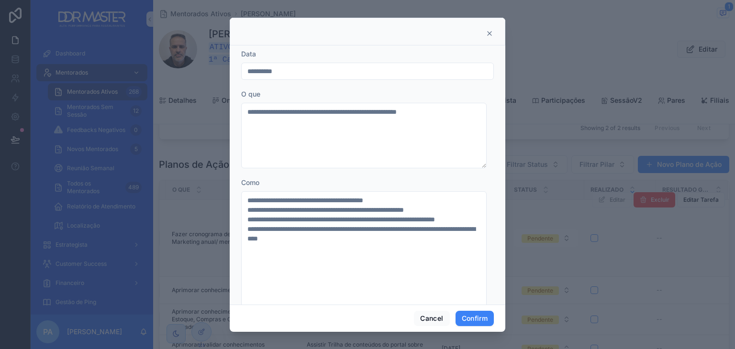
click at [314, 75] on input "**********" at bounding box center [368, 71] width 252 height 13
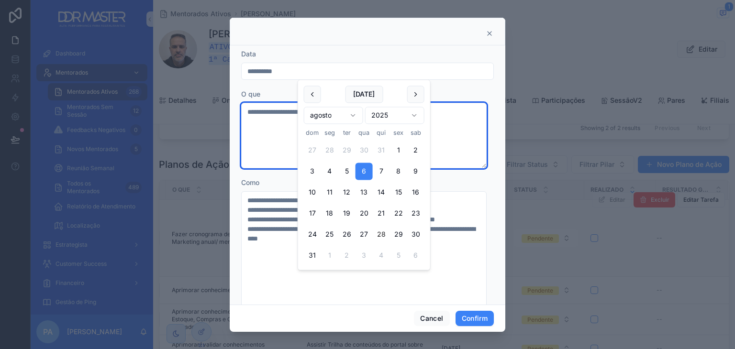
click at [271, 116] on textarea "**********" at bounding box center [363, 136] width 245 height 66
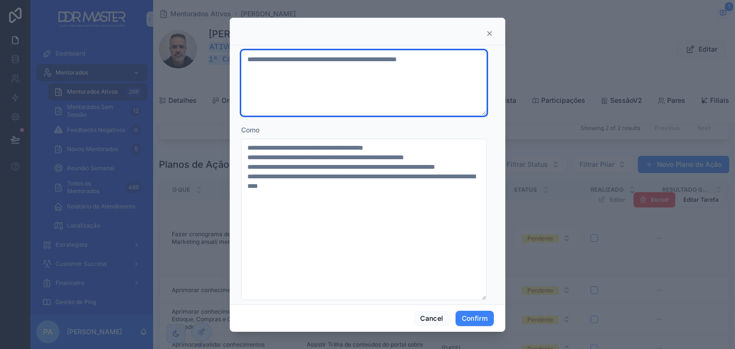
scroll to position [0, 0]
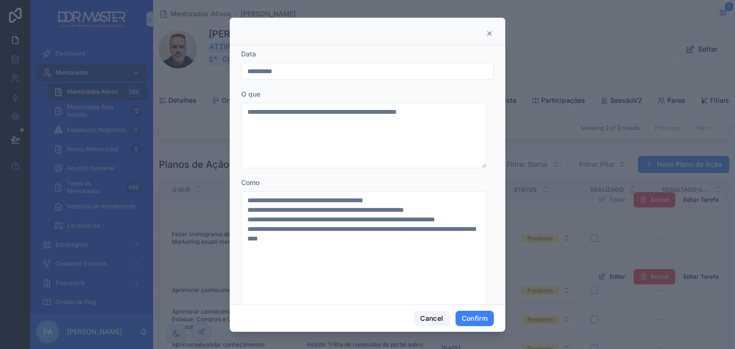
click at [433, 316] on button "Cancel" at bounding box center [431, 318] width 35 height 15
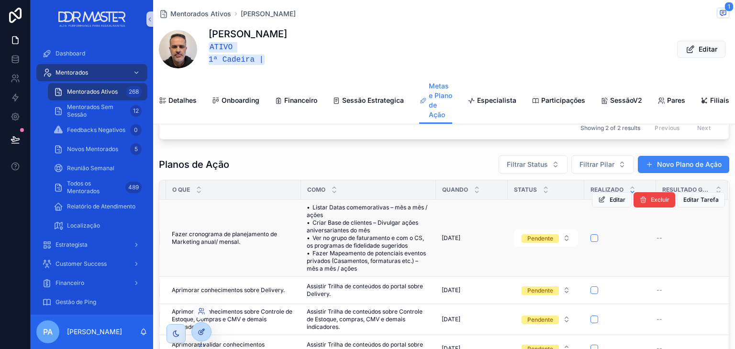
click at [206, 330] on div at bounding box center [201, 332] width 19 height 18
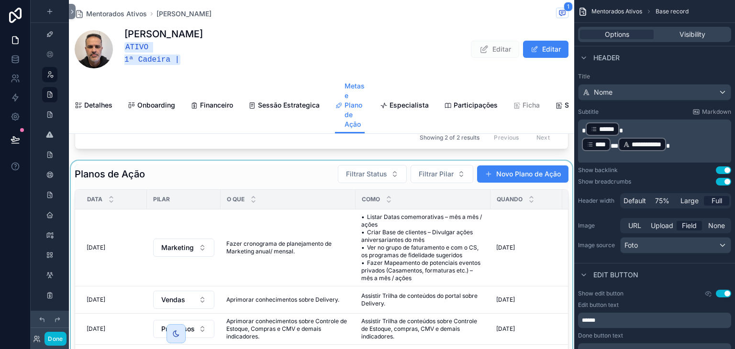
click at [201, 184] on div "scrollable content" at bounding box center [321, 309] width 505 height 296
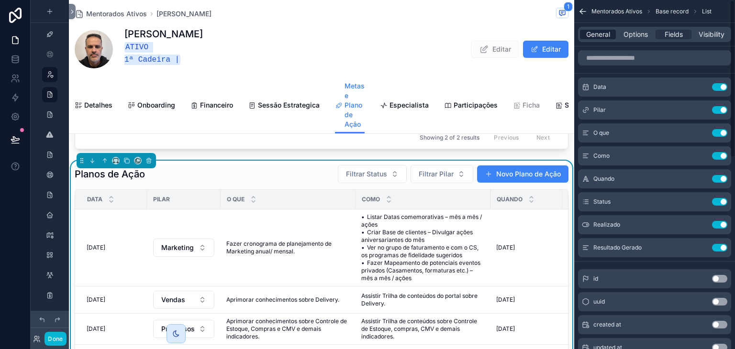
click at [605, 33] on span "General" at bounding box center [598, 35] width 24 height 10
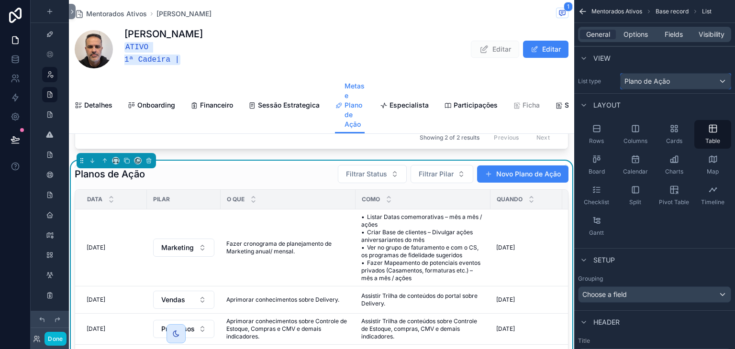
click at [647, 80] on span "Plano de Ação" at bounding box center [646, 82] width 45 height 10
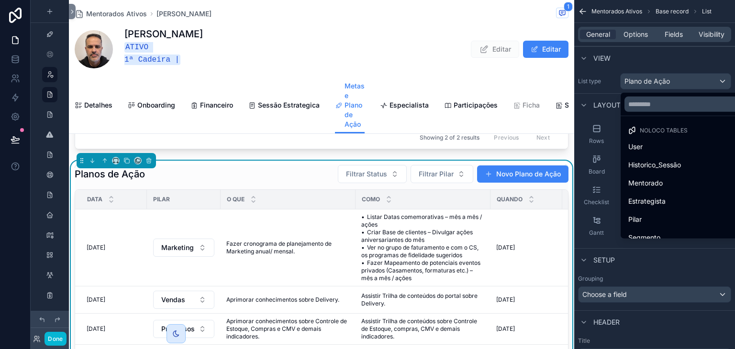
click at [647, 80] on div "scrollable content" at bounding box center [367, 174] width 735 height 349
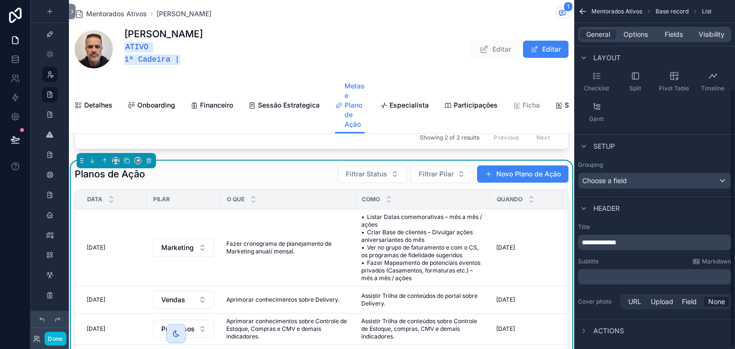
scroll to position [122, 0]
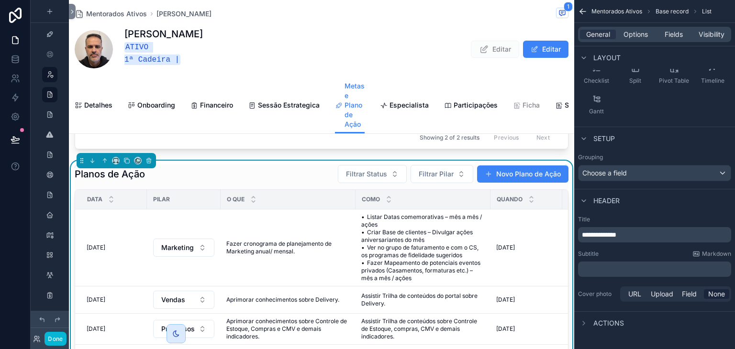
click at [613, 322] on span "Actions" at bounding box center [608, 324] width 31 height 10
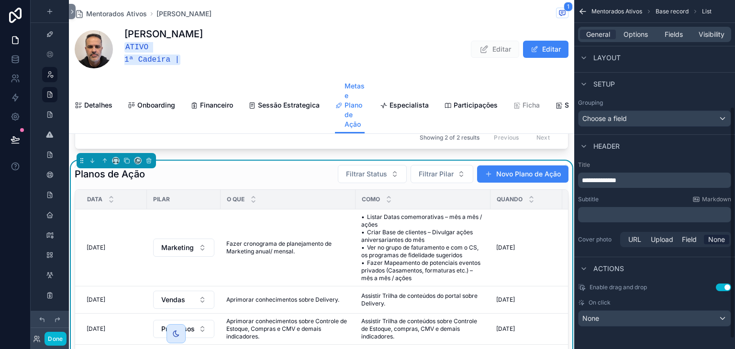
scroll to position [0, 0]
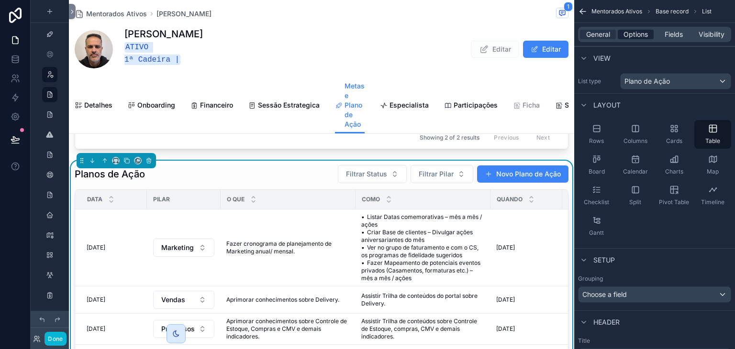
click at [629, 31] on span "Options" at bounding box center [635, 35] width 24 height 10
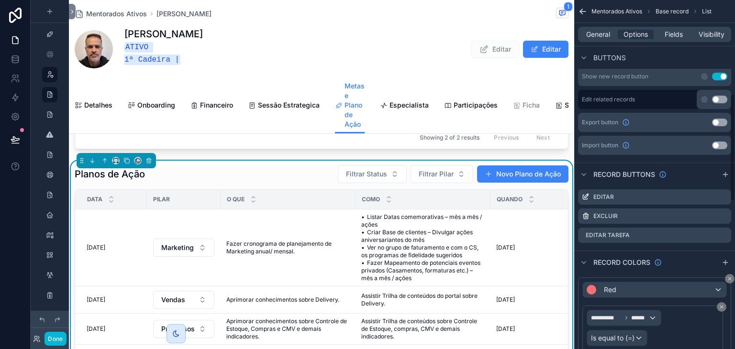
scroll to position [335, 0]
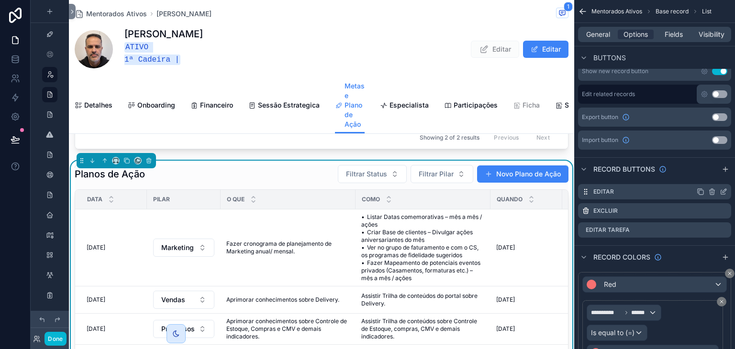
click at [721, 191] on icon "scrollable content" at bounding box center [724, 192] width 8 height 8
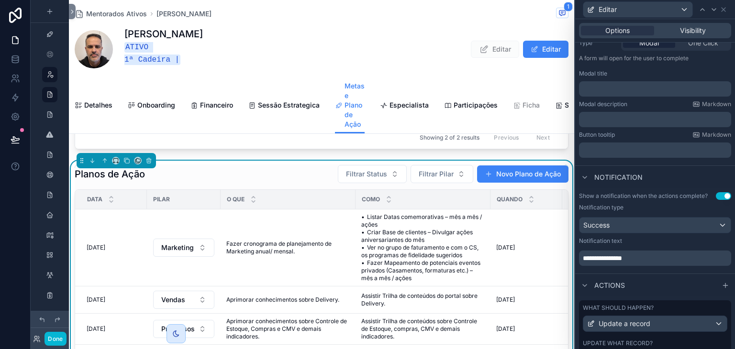
scroll to position [176, 0]
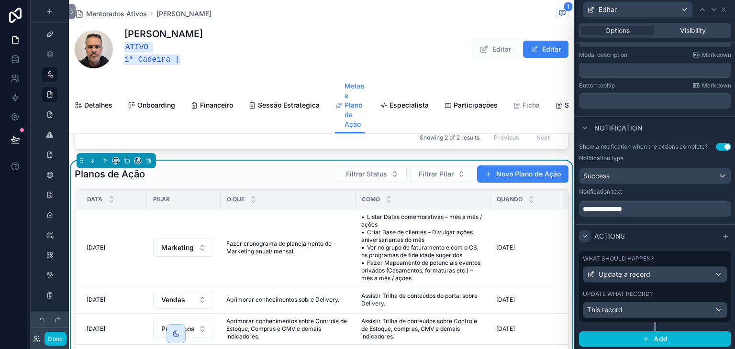
click at [587, 234] on icon at bounding box center [585, 237] width 8 height 8
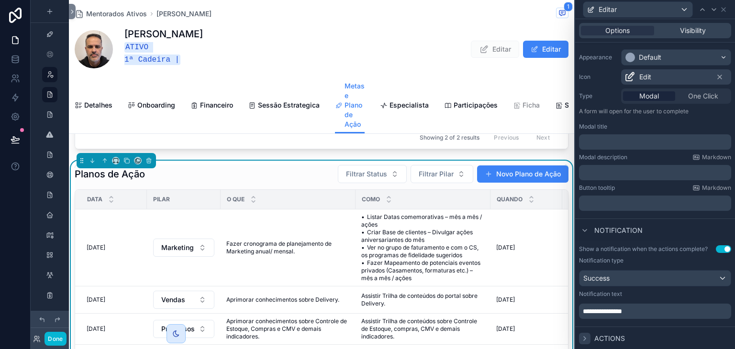
click at [584, 337] on icon at bounding box center [585, 339] width 8 height 8
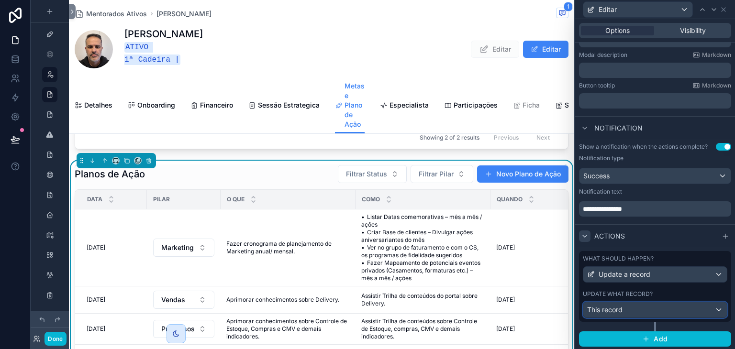
click at [633, 310] on div "This record" at bounding box center [655, 309] width 144 height 15
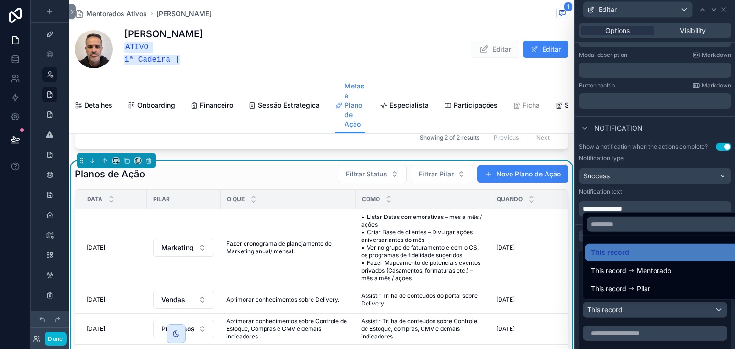
click at [633, 310] on div at bounding box center [655, 174] width 160 height 349
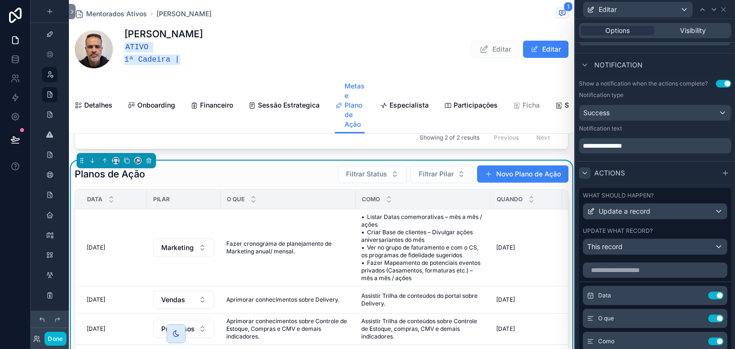
scroll to position [374, 0]
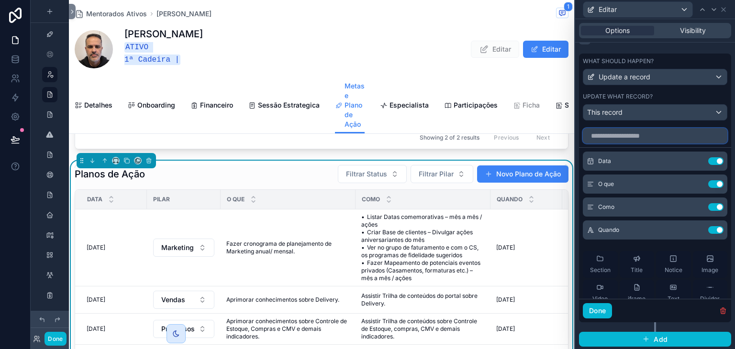
click at [633, 135] on input "text" at bounding box center [655, 135] width 144 height 15
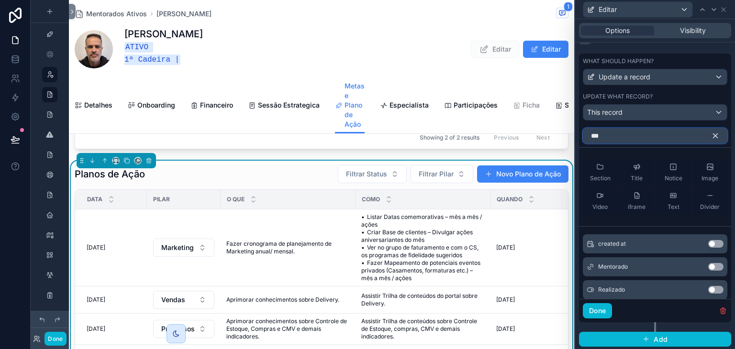
scroll to position [340, 0]
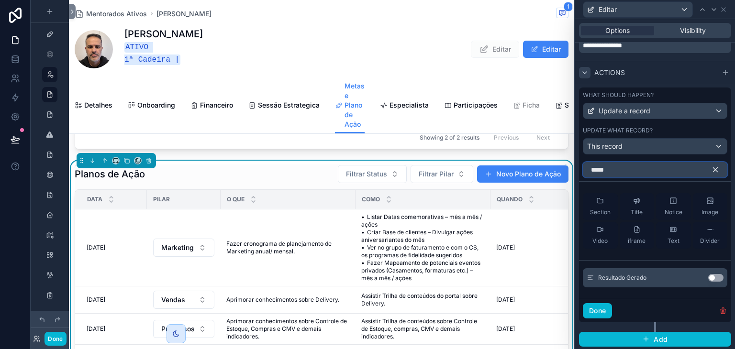
type input "*****"
click at [709, 277] on button "Use setting" at bounding box center [715, 278] width 15 height 8
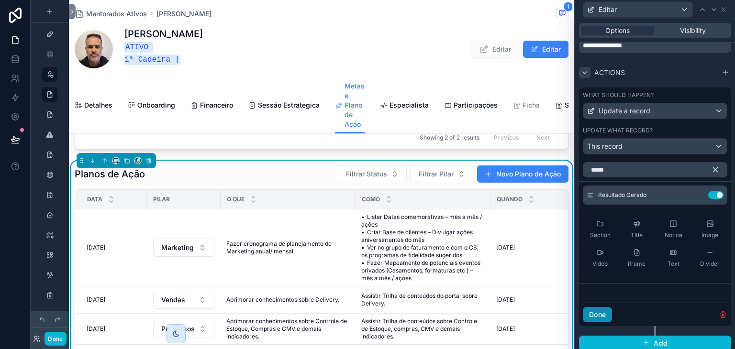
click at [599, 312] on button "Done" at bounding box center [597, 314] width 29 height 15
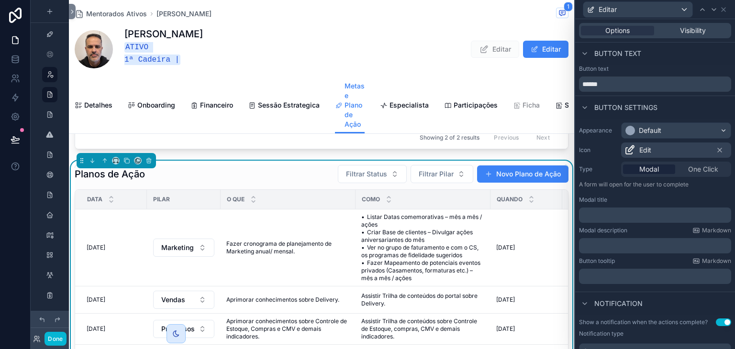
scroll to position [0, 0]
click at [722, 13] on icon at bounding box center [724, 10] width 8 height 8
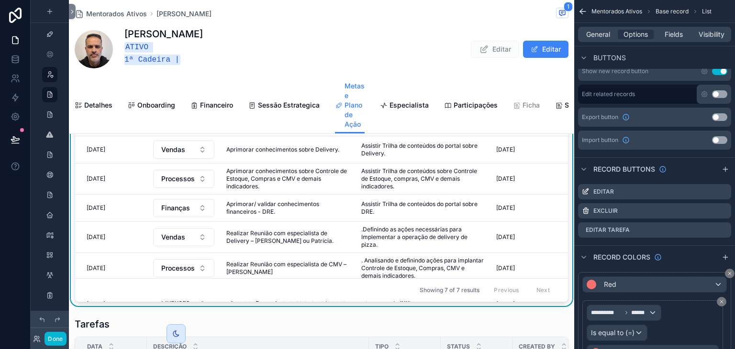
scroll to position [275, 0]
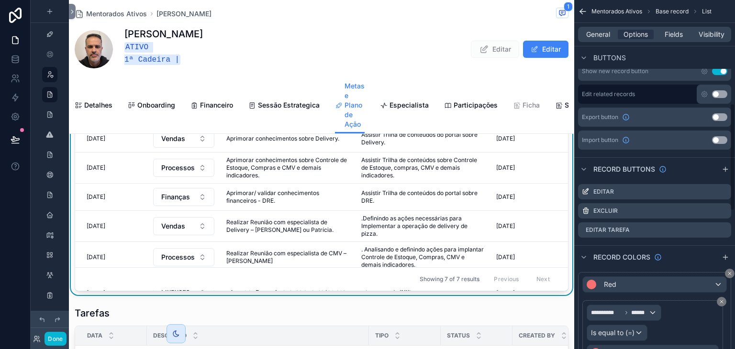
click at [582, 9] on icon "scrollable content" at bounding box center [581, 10] width 2 height 2
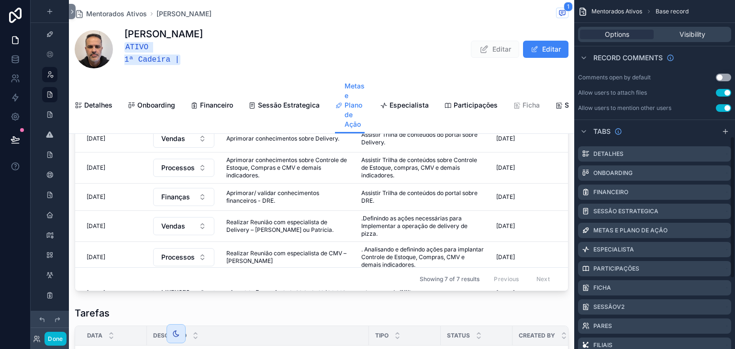
drag, startPoint x: 379, startPoint y: 300, endPoint x: 350, endPoint y: 303, distance: 29.4
click at [448, 295] on div "scrollable content" at bounding box center [321, 148] width 505 height 296
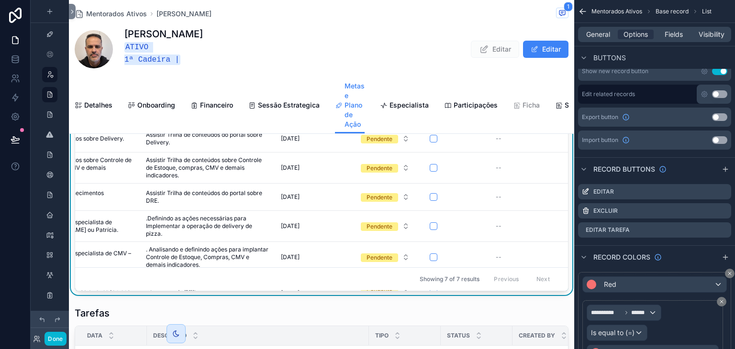
scroll to position [0, 230]
click at [55, 339] on button "Done" at bounding box center [55, 339] width 22 height 14
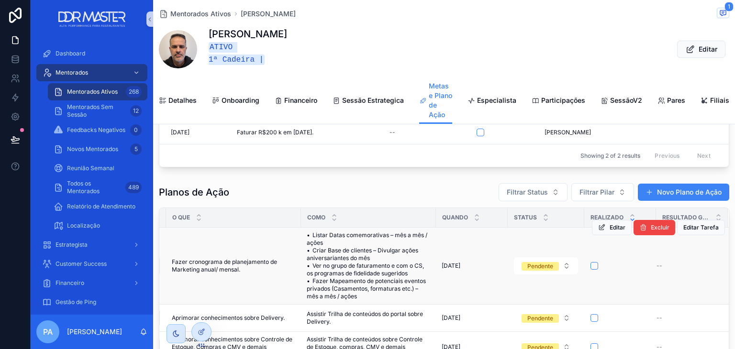
scroll to position [144, 0]
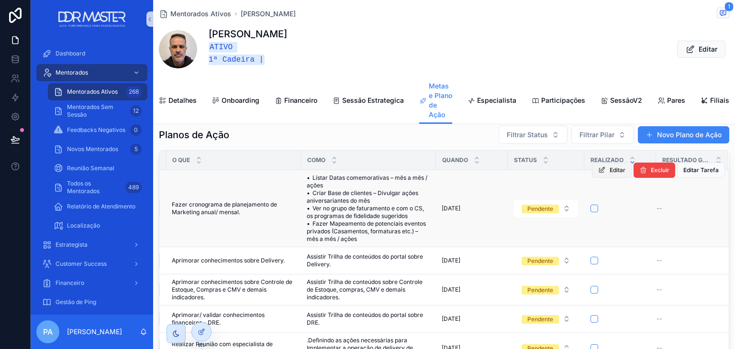
click at [610, 174] on span "Editar" at bounding box center [618, 170] width 16 height 8
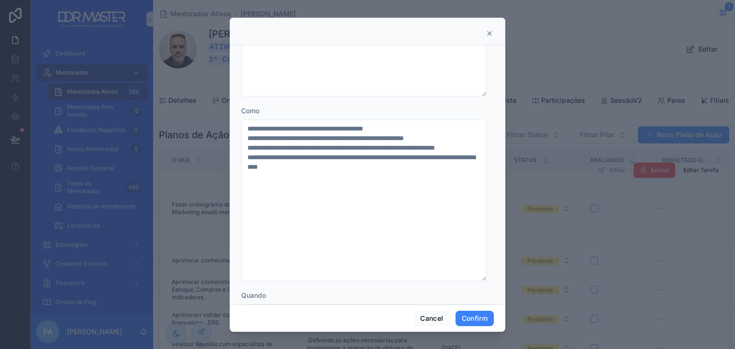
scroll to position [157, 0]
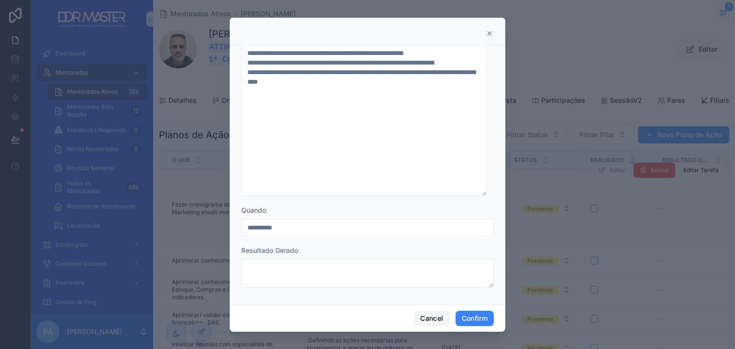
click at [429, 316] on button "Cancel" at bounding box center [431, 318] width 35 height 15
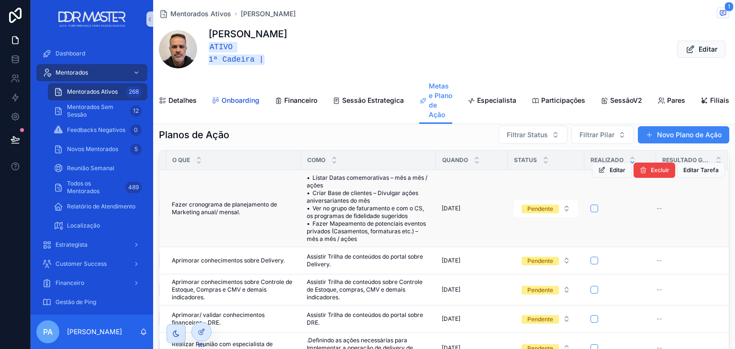
click at [240, 105] on span "Onboarding" at bounding box center [241, 101] width 38 height 10
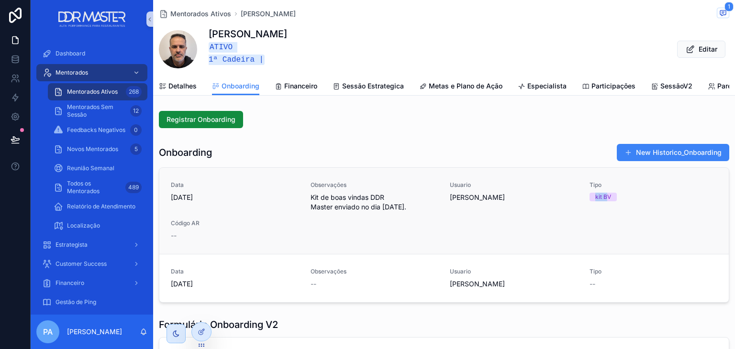
drag, startPoint x: 601, startPoint y: 204, endPoint x: 584, endPoint y: 202, distance: 16.9
click at [589, 201] on span "kit BV" at bounding box center [602, 197] width 27 height 9
click at [638, 161] on button "New Historico_Onboarding" at bounding box center [673, 152] width 112 height 17
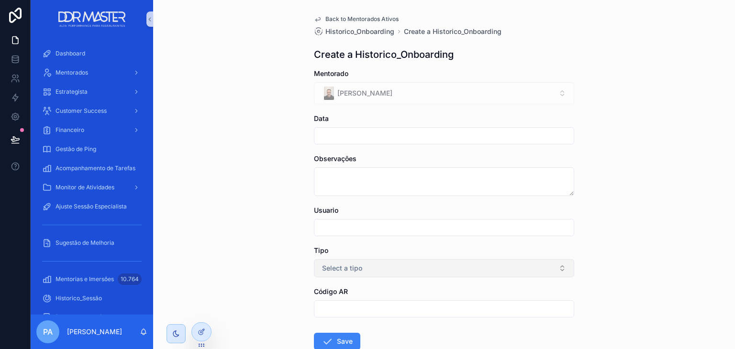
click at [391, 268] on button "Select a tipo" at bounding box center [444, 268] width 260 height 18
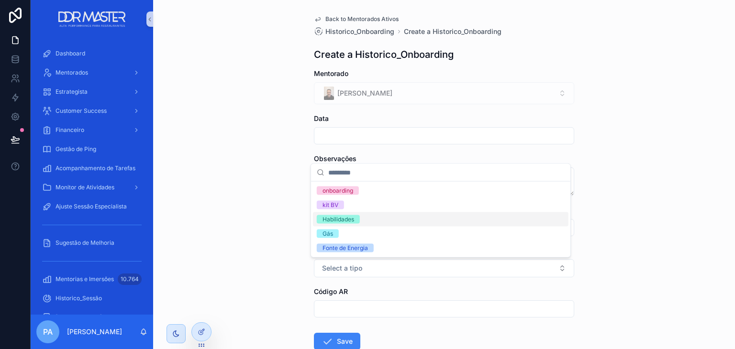
click at [258, 124] on div "Back to Mentorados Ativos Historico_Onboarding Create a Historico_Onboarding Cr…" at bounding box center [444, 174] width 582 height 349
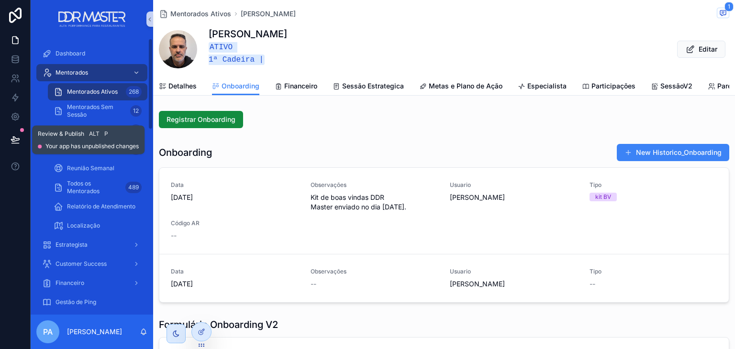
click at [21, 140] on button at bounding box center [15, 139] width 21 height 27
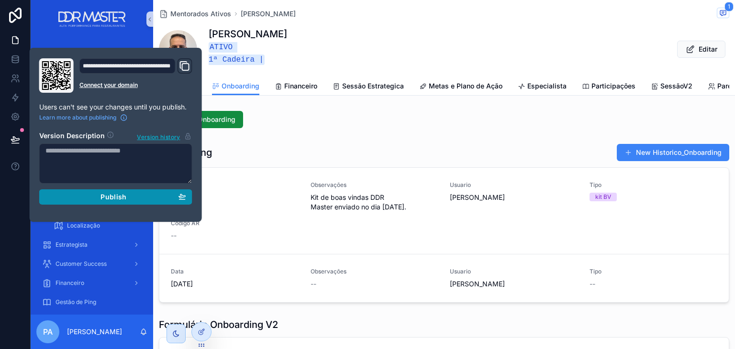
click at [133, 196] on div "Publish" at bounding box center [115, 197] width 141 height 9
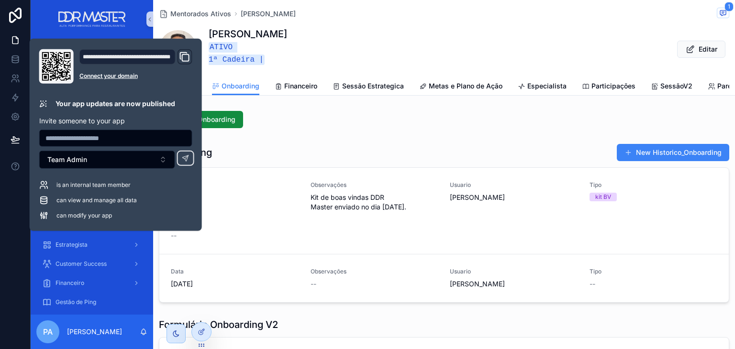
click at [330, 111] on div "Mentorados Ativos [PERSON_NAME] 1 [PERSON_NAME] ATIVO 1ª Cadeira | Editar Onboa…" at bounding box center [444, 332] width 582 height 665
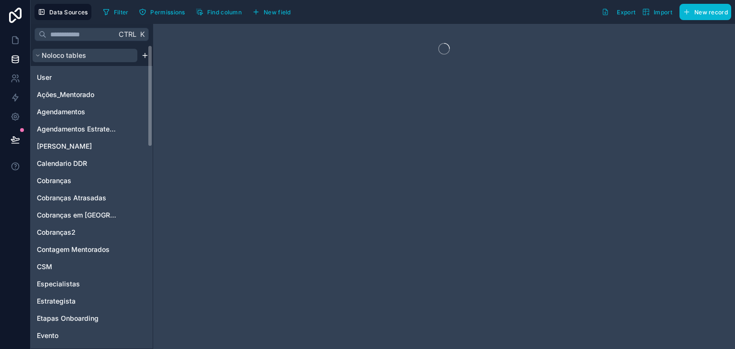
click at [78, 54] on span "Noloco tables" at bounding box center [64, 56] width 44 height 10
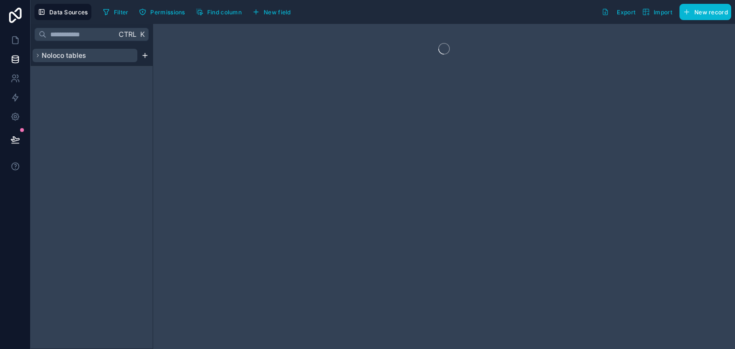
click at [69, 49] on button "Noloco tables" at bounding box center [85, 55] width 105 height 13
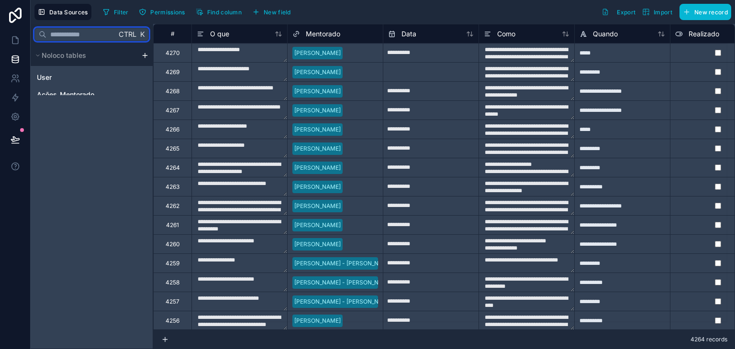
click at [70, 35] on input "text" at bounding box center [81, 34] width 70 height 17
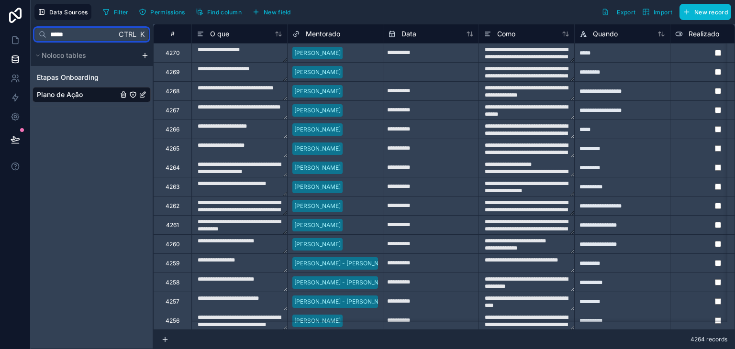
type input "*****"
click at [82, 92] on span "Plano de Ação" at bounding box center [60, 95] width 46 height 10
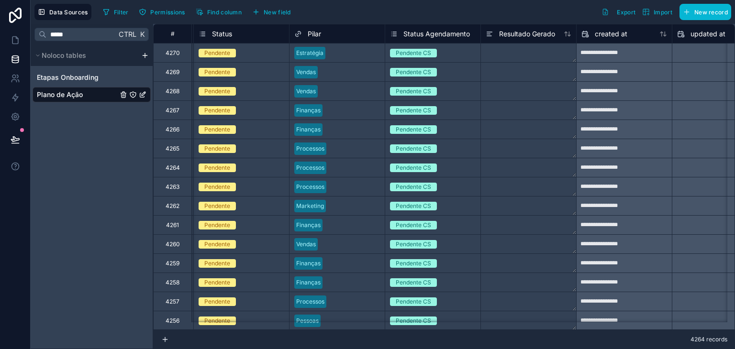
scroll to position [0, 1865]
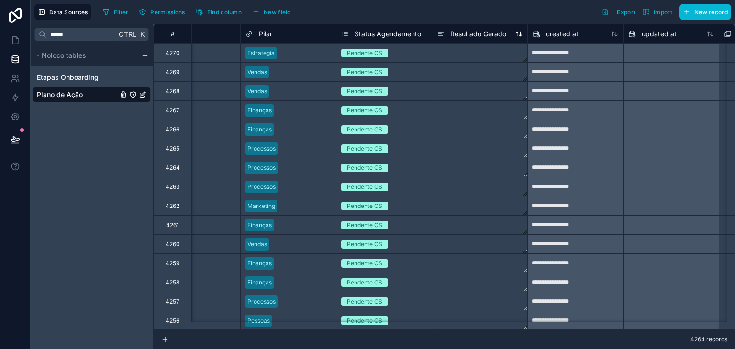
click at [492, 36] on span "Resultado Gerado" at bounding box center [478, 34] width 56 height 10
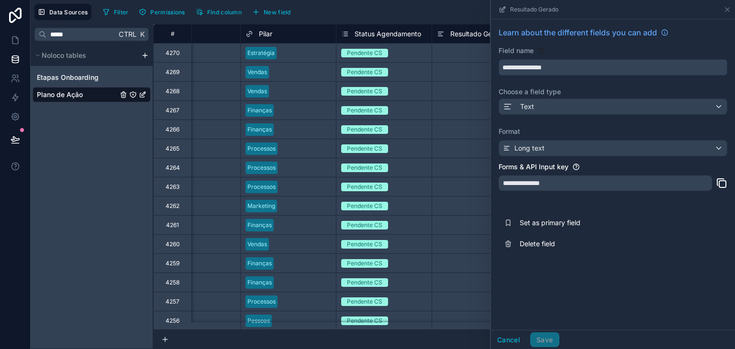
click at [560, 68] on input "**********" at bounding box center [613, 67] width 228 height 15
click at [542, 102] on div "Text" at bounding box center [613, 106] width 228 height 15
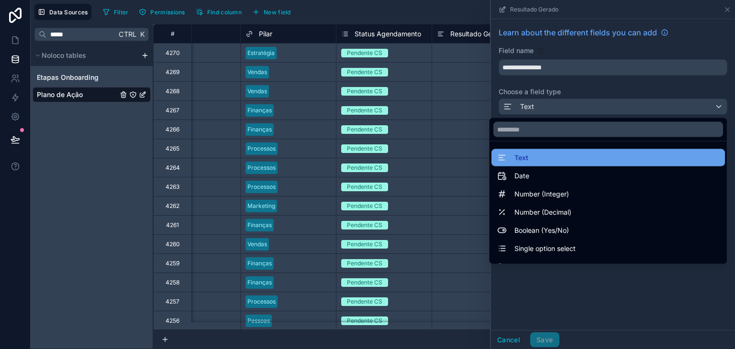
click at [547, 157] on div "Text" at bounding box center [608, 157] width 222 height 11
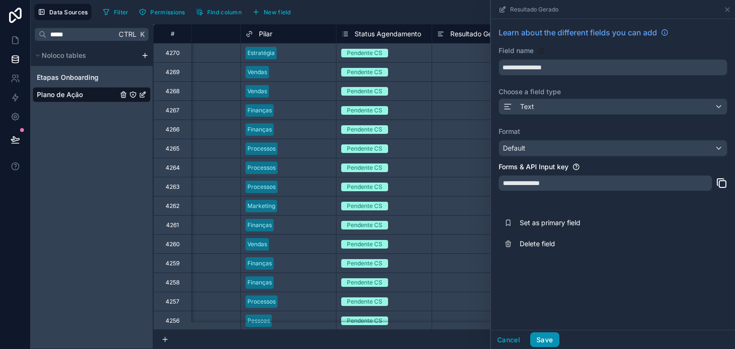
click at [540, 333] on button "Save" at bounding box center [544, 340] width 29 height 15
